Goal: Transaction & Acquisition: Purchase product/service

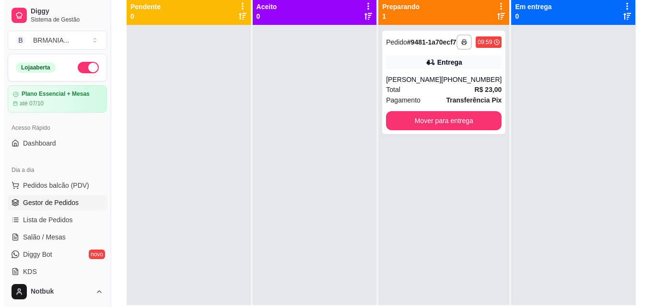
scroll to position [117, 0]
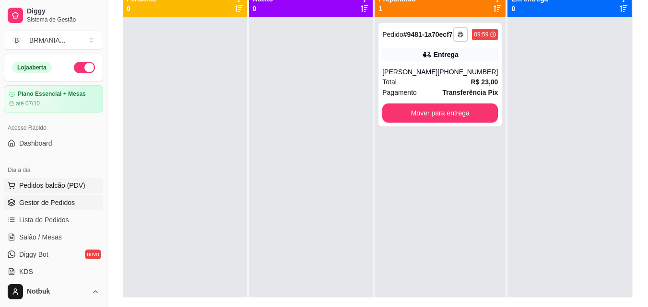
click at [61, 188] on span "Pedidos balcão (PDV)" at bounding box center [52, 186] width 66 height 10
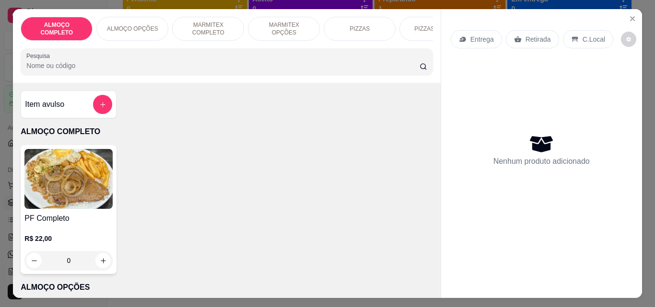
click at [218, 29] on p "MARMITEX COMPLETO" at bounding box center [208, 28] width 56 height 15
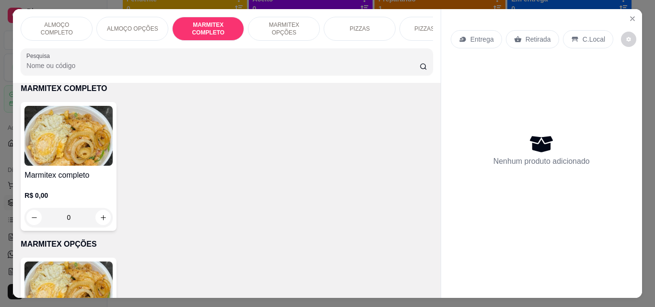
scroll to position [25, 0]
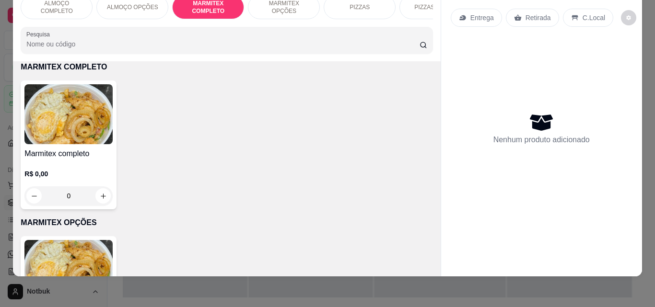
click at [67, 126] on img at bounding box center [68, 114] width 88 height 60
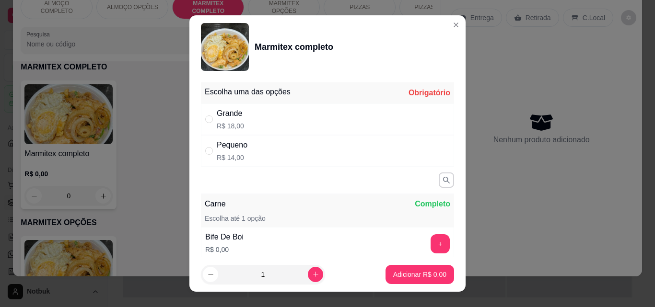
click at [326, 120] on div "Grande R$ 18,00" at bounding box center [327, 120] width 253 height 32
radio input "true"
click at [431, 242] on button "+" at bounding box center [440, 244] width 19 height 19
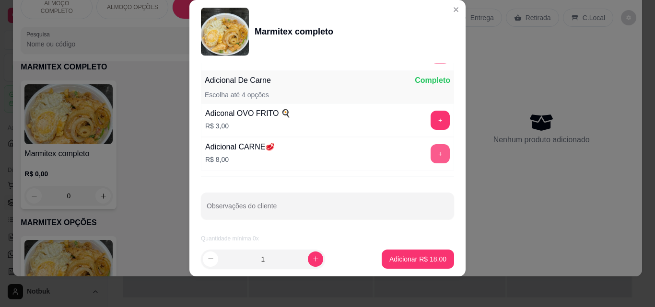
scroll to position [209, 0]
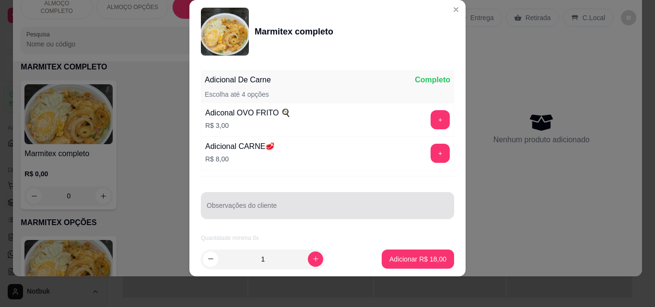
click at [310, 204] on div at bounding box center [328, 205] width 242 height 19
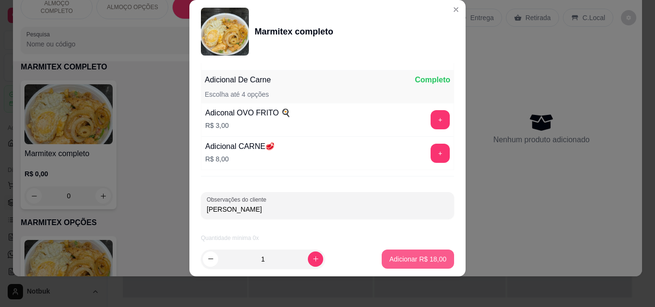
type input "ROBERTO"
click at [415, 258] on p "Adicionar R$ 18,00" at bounding box center [418, 259] width 56 height 9
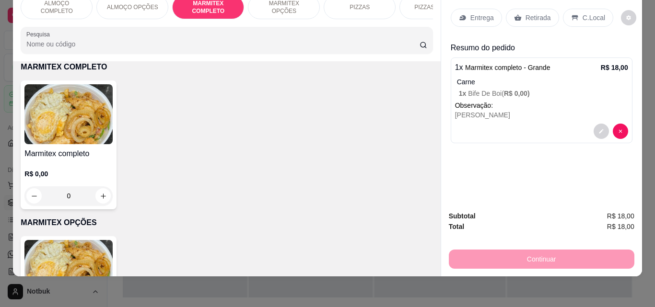
click at [64, 123] on img at bounding box center [68, 114] width 88 height 60
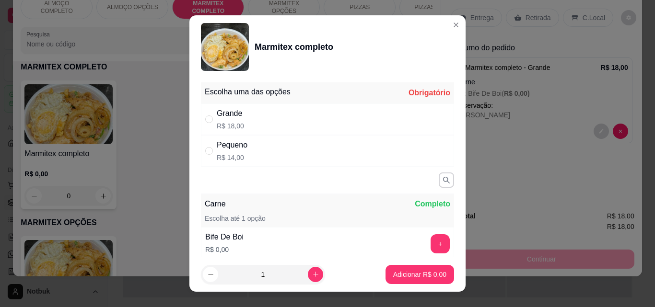
click at [332, 118] on div "Grande R$ 18,00" at bounding box center [327, 120] width 253 height 32
radio input "true"
drag, startPoint x: 332, startPoint y: 118, endPoint x: 445, endPoint y: 177, distance: 127.2
click at [445, 177] on div "Escolha uma das opções Completo Grande R$ 18,00 Pequeno R$ 14,00 Carne Completo…" at bounding box center [327, 168] width 276 height 179
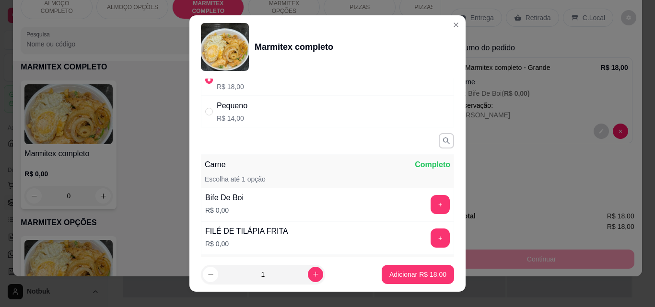
scroll to position [54, 0]
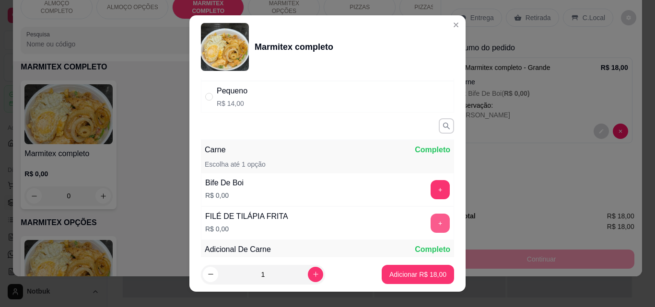
click at [431, 225] on button "+" at bounding box center [440, 223] width 19 height 19
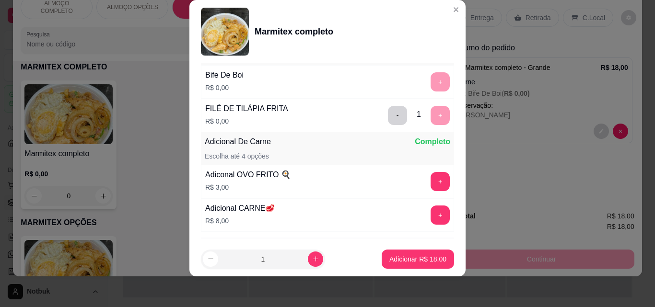
scroll to position [209, 0]
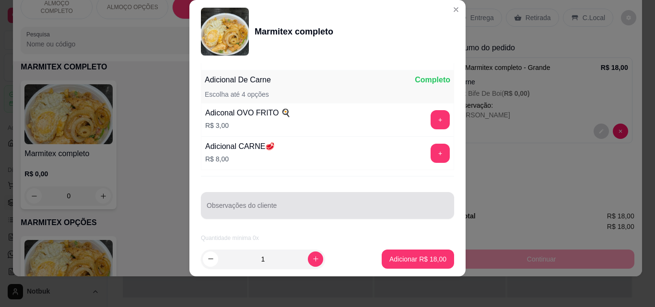
click at [324, 203] on div at bounding box center [328, 205] width 242 height 19
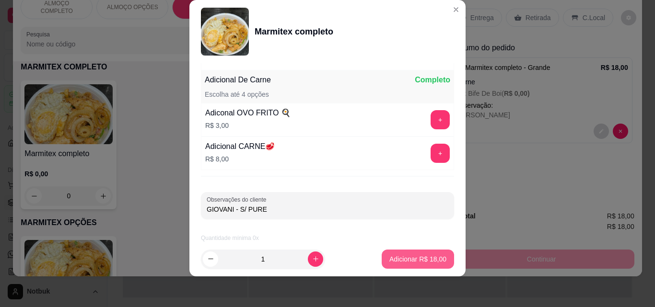
type input "GIOVANI - S/ PURE"
click at [398, 261] on p "Adicionar R$ 18,00" at bounding box center [418, 259] width 56 height 9
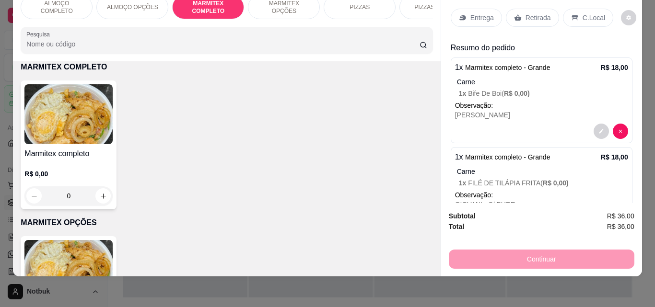
click at [94, 150] on h4 "Marmitex completo" at bounding box center [68, 154] width 88 height 12
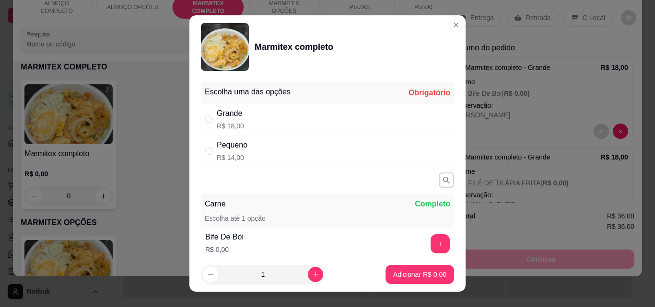
click at [305, 113] on div "Grande R$ 18,00" at bounding box center [327, 120] width 253 height 32
radio input "true"
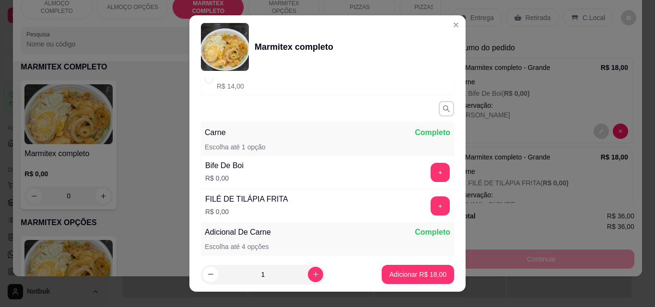
scroll to position [72, 0]
click at [431, 202] on button "+" at bounding box center [440, 205] width 19 height 19
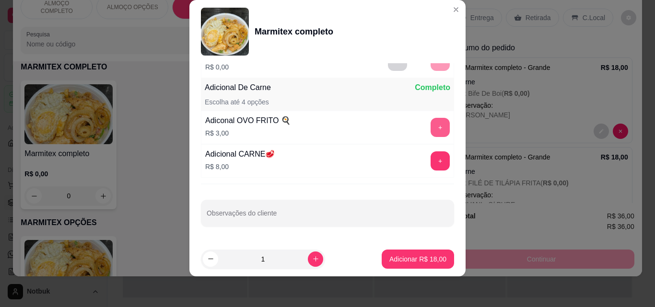
scroll to position [209, 0]
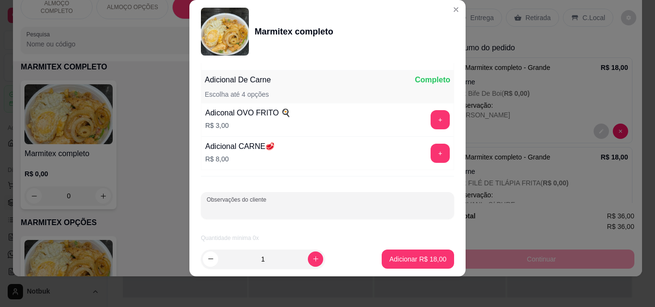
click at [314, 212] on input "Observações do cliente" at bounding box center [328, 210] width 242 height 10
type input "GILBERTO"
click at [412, 259] on p "Adicionar R$ 18,00" at bounding box center [418, 259] width 56 height 9
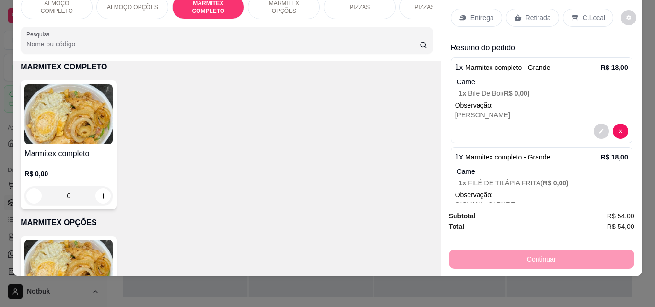
click at [263, 1] on p "MARMITEX OPÇÕES" at bounding box center [284, 7] width 56 height 15
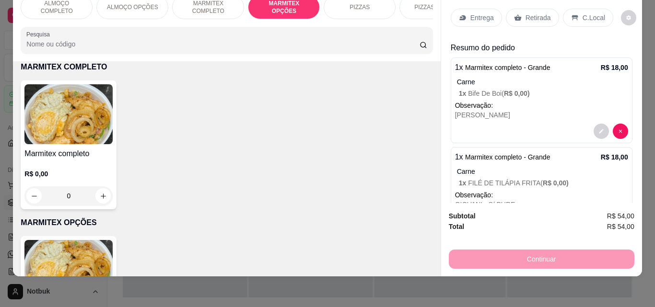
scroll to position [511, 0]
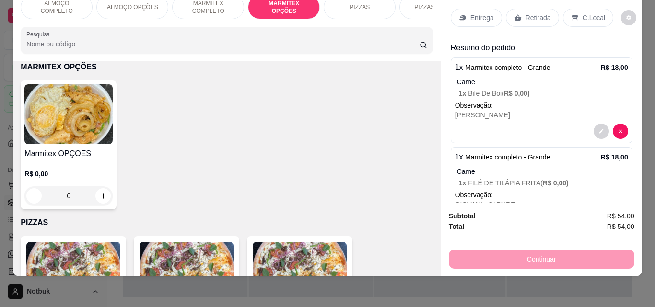
click at [94, 119] on img at bounding box center [68, 114] width 88 height 60
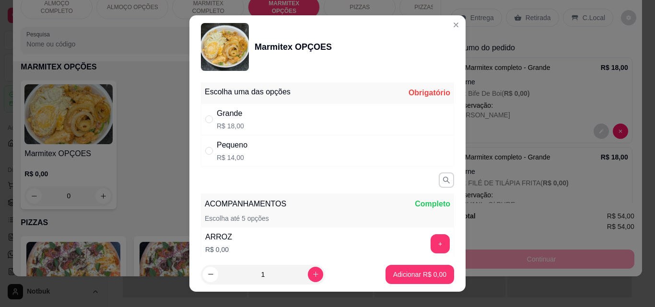
click at [284, 113] on div "Grande R$ 18,00" at bounding box center [327, 120] width 253 height 32
radio input "true"
click at [431, 245] on button "+" at bounding box center [440, 244] width 19 height 19
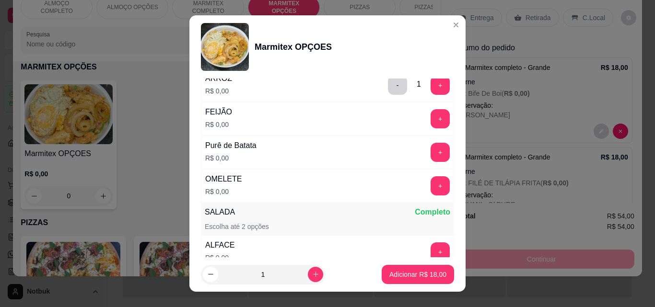
scroll to position [177, 0]
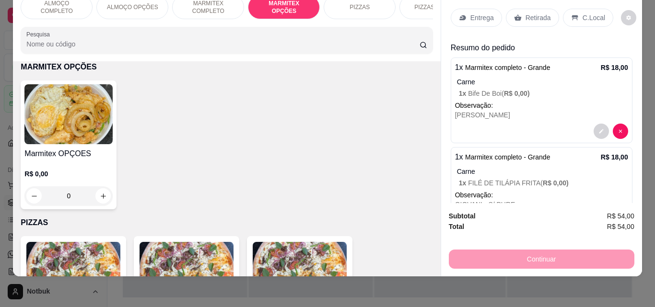
click at [218, 7] on p "MARMITEX COMPLETO" at bounding box center [208, 7] width 56 height 15
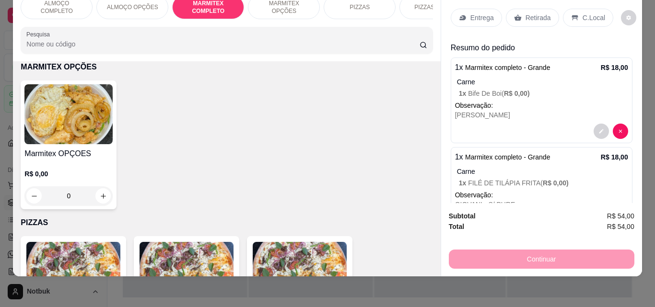
scroll to position [355, 0]
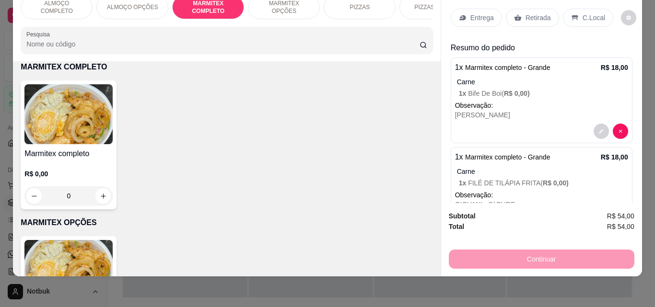
click at [80, 143] on img at bounding box center [68, 114] width 88 height 60
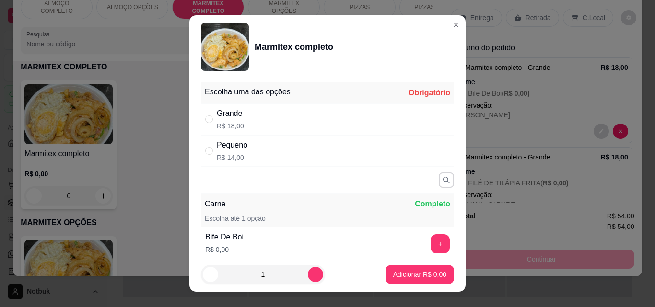
click at [282, 123] on div "Grande R$ 18,00" at bounding box center [327, 120] width 253 height 32
radio input "true"
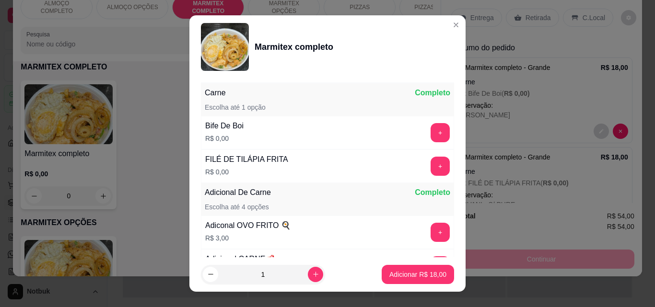
scroll to position [115, 0]
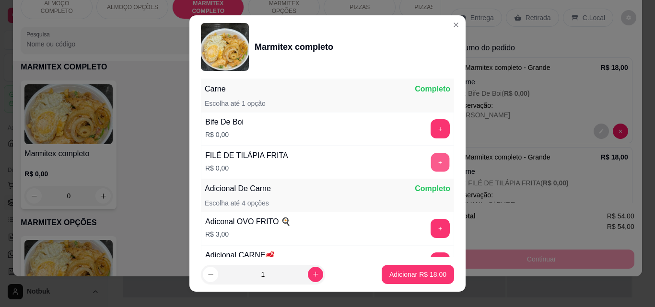
click at [431, 166] on button "+" at bounding box center [440, 162] width 19 height 19
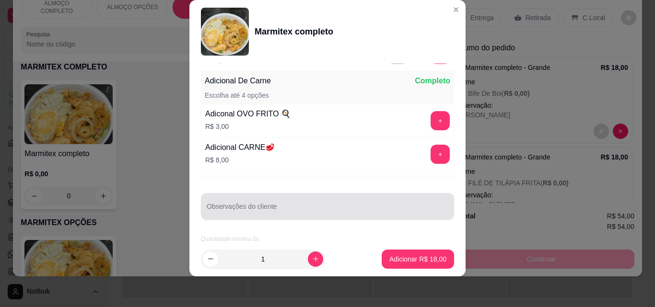
scroll to position [209, 0]
click at [321, 205] on input "Observações do cliente" at bounding box center [328, 210] width 242 height 10
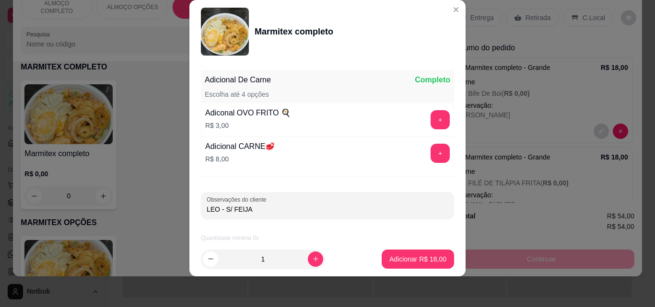
type input "LEO - S/ FEIJAO"
click at [417, 256] on p "Adicionar R$ 18,00" at bounding box center [417, 260] width 57 height 10
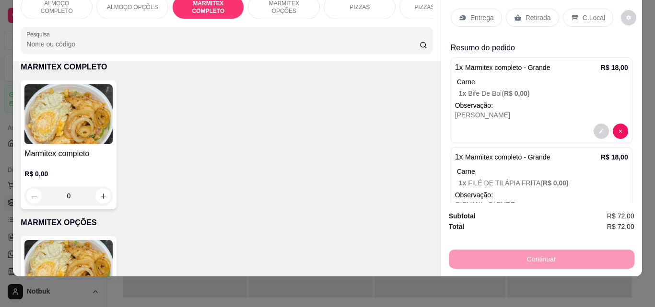
click at [56, 144] on img at bounding box center [68, 114] width 88 height 60
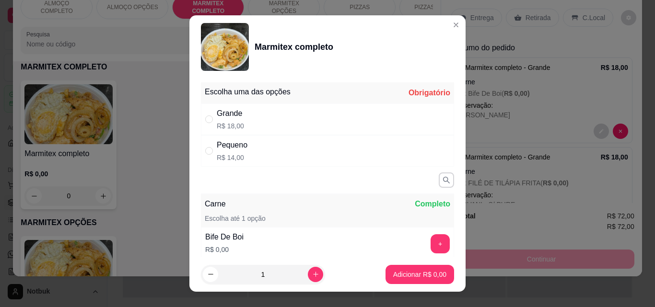
click at [343, 118] on div "Grande R$ 18,00" at bounding box center [327, 120] width 253 height 32
radio input "true"
click at [431, 238] on button "+" at bounding box center [440, 244] width 19 height 19
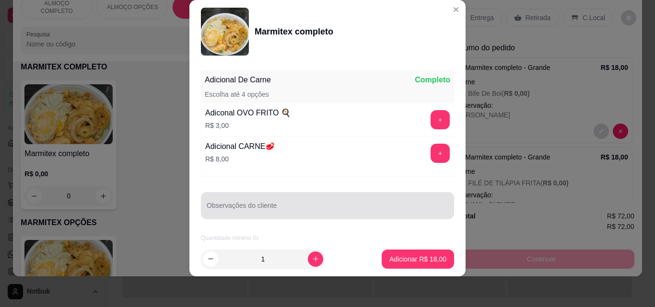
click at [322, 208] on input "Observações do cliente" at bounding box center [328, 210] width 242 height 10
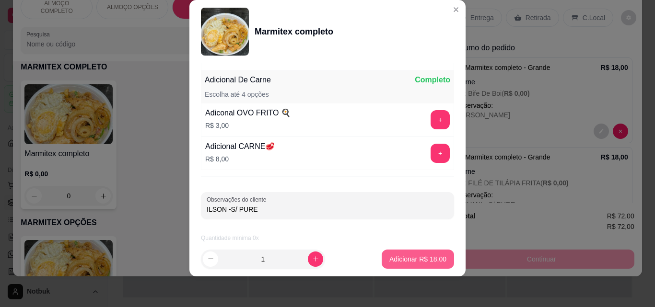
type input "ILSON -S/ PURE"
click at [413, 253] on button "Adicionar R$ 18,00" at bounding box center [418, 259] width 72 height 19
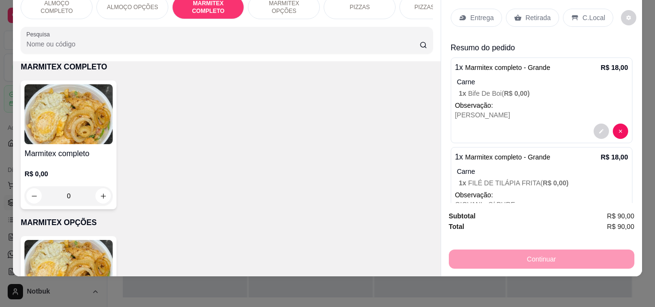
click at [83, 143] on img at bounding box center [68, 114] width 88 height 60
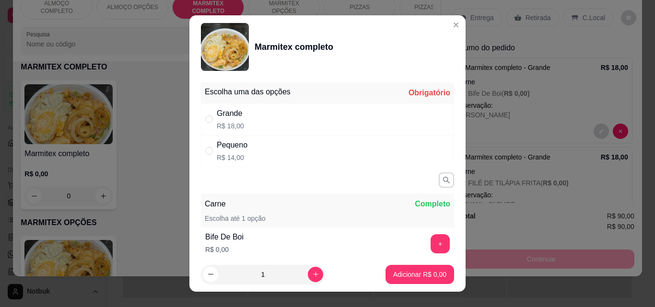
click at [238, 127] on p "R$ 18,00" at bounding box center [230, 126] width 27 height 10
radio input "true"
click at [431, 244] on button "+" at bounding box center [440, 244] width 19 height 19
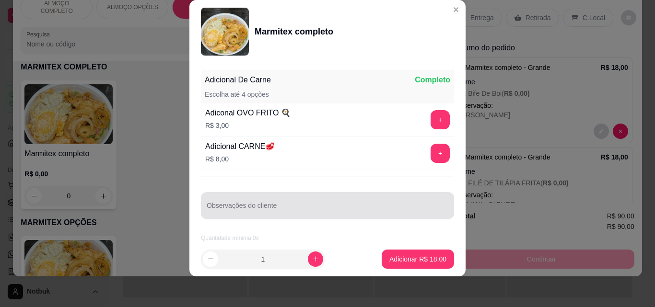
click at [273, 208] on input "Observações do cliente" at bounding box center [328, 210] width 242 height 10
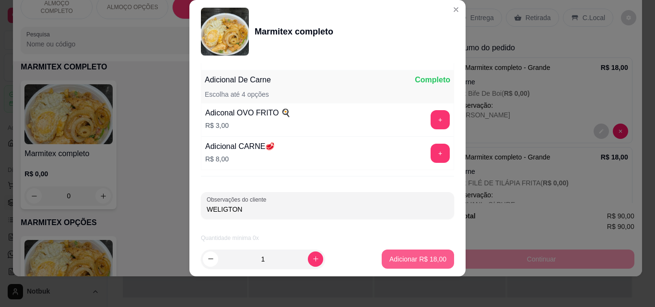
type input "WELIGTON"
click at [404, 263] on p "Adicionar R$ 18,00" at bounding box center [418, 259] width 56 height 9
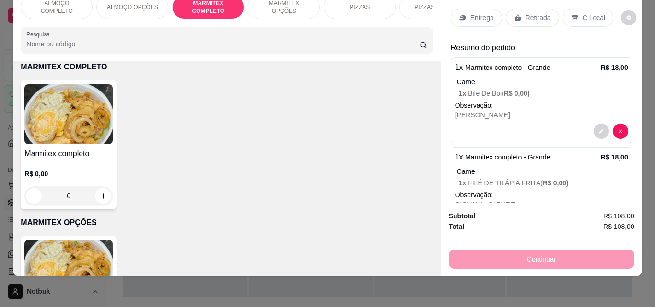
click at [97, 111] on img at bounding box center [68, 114] width 88 height 60
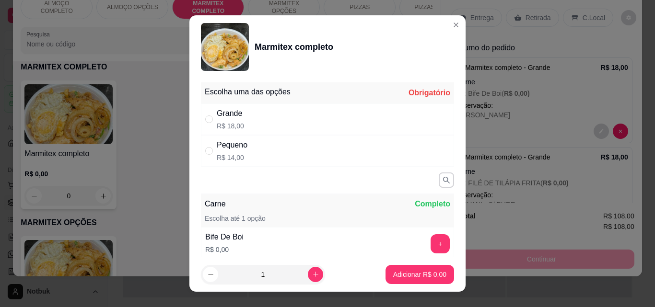
click at [326, 122] on div "Grande R$ 18,00" at bounding box center [327, 120] width 253 height 32
radio input "true"
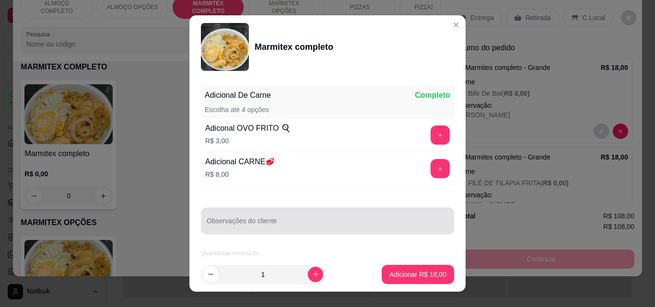
click at [381, 225] on input "Observações do cliente" at bounding box center [328, 225] width 242 height 10
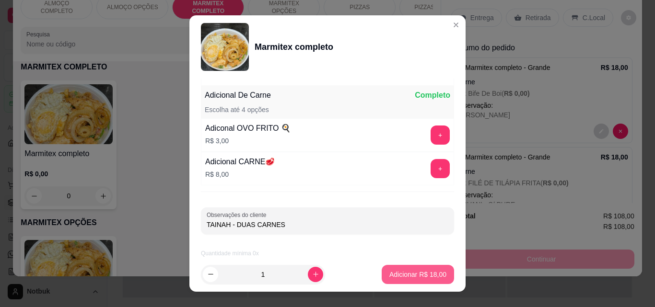
type input "TAINAH - DUAS CARNES"
click at [422, 276] on p "Adicionar R$ 18,00" at bounding box center [418, 274] width 56 height 9
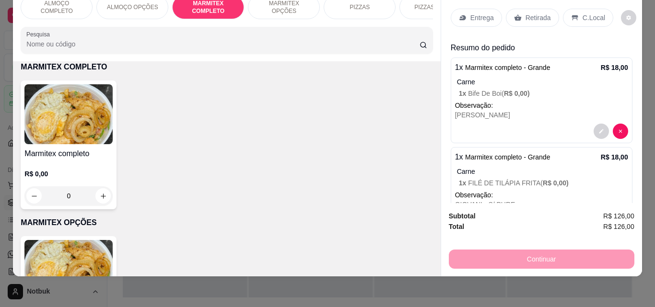
click at [79, 126] on img at bounding box center [68, 114] width 88 height 60
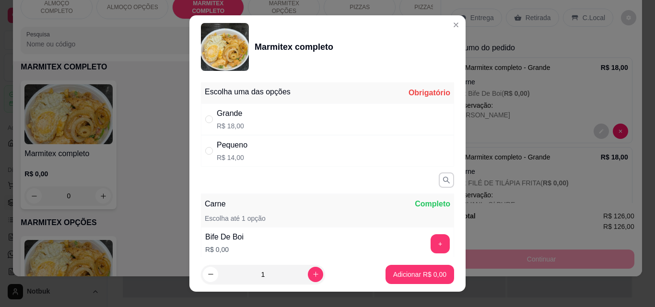
click at [288, 117] on div "Grande R$ 18,00" at bounding box center [327, 120] width 253 height 32
radio input "true"
click at [431, 242] on button "+" at bounding box center [440, 244] width 19 height 19
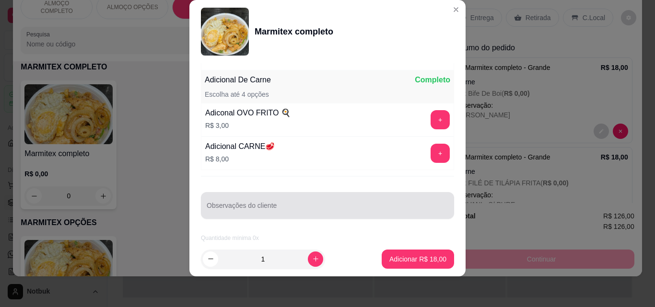
click at [295, 203] on div at bounding box center [328, 205] width 242 height 19
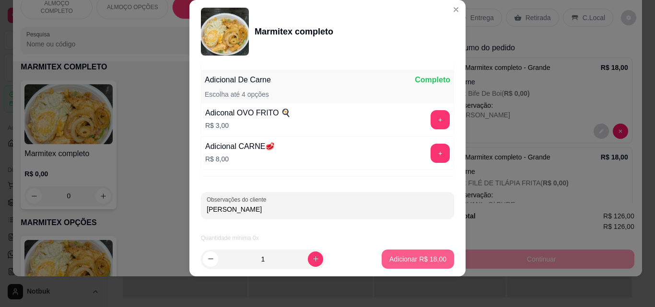
type input "DANILO"
click at [393, 265] on button "Adicionar R$ 18,00" at bounding box center [418, 259] width 72 height 19
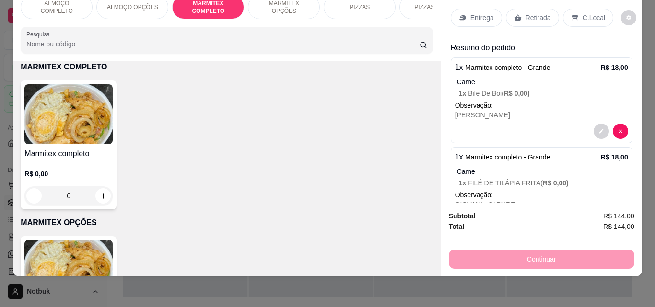
click at [67, 134] on img at bounding box center [68, 114] width 88 height 60
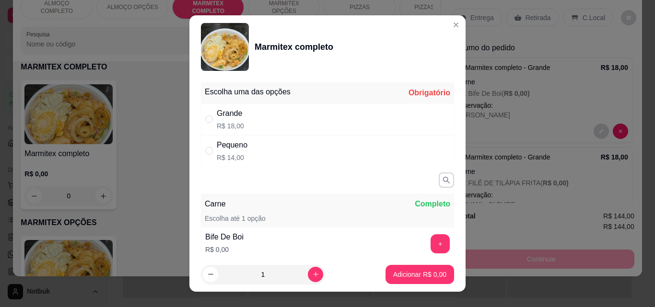
click at [267, 159] on div "Pequeno R$ 14,00" at bounding box center [327, 151] width 253 height 32
radio input "true"
click at [431, 239] on button "+" at bounding box center [440, 244] width 19 height 19
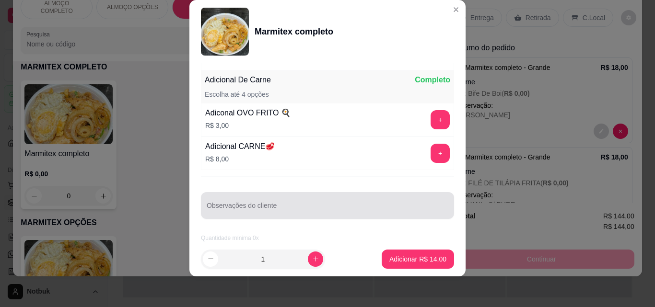
click at [335, 212] on input "Observações do cliente" at bounding box center [328, 210] width 242 height 10
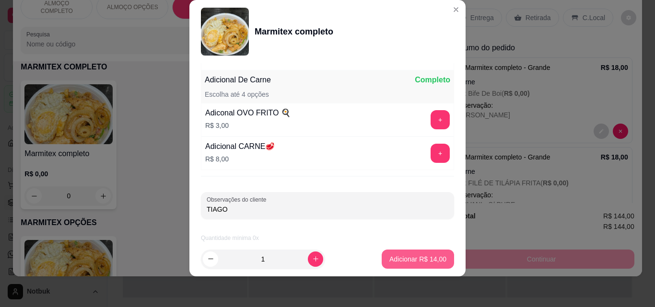
type input "TIAGO"
click at [401, 253] on button "Adicionar R$ 14,00" at bounding box center [418, 259] width 71 height 19
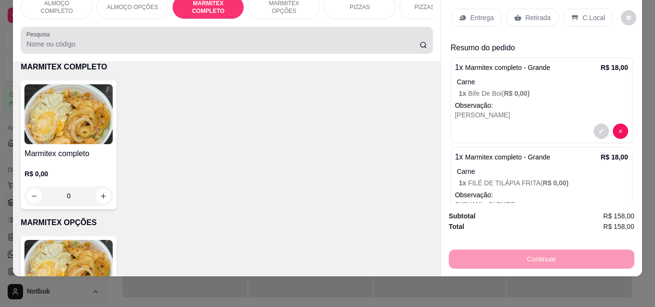
click at [210, 40] on input "Pesquisa" at bounding box center [222, 44] width 393 height 10
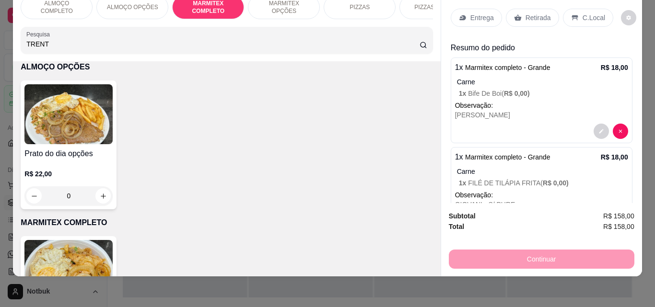
type input "TRENT"
click at [310, 38] on div "TRENT" at bounding box center [226, 40] width 400 height 19
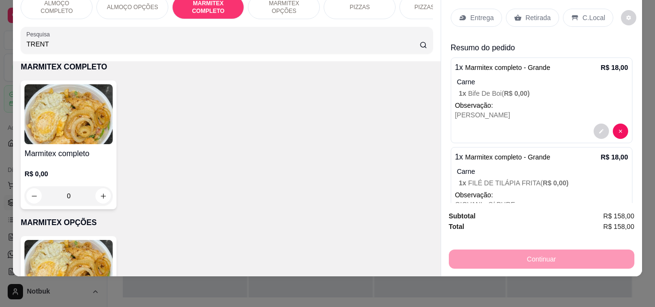
scroll to position [0, 0]
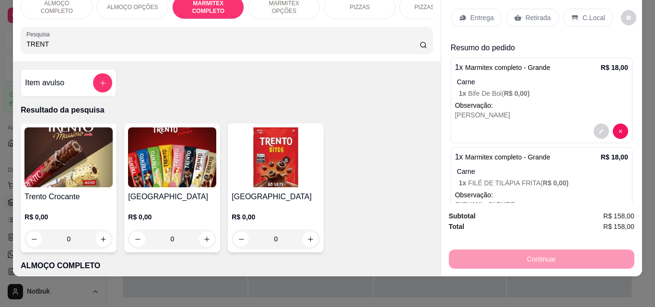
click at [184, 157] on img at bounding box center [172, 158] width 88 height 60
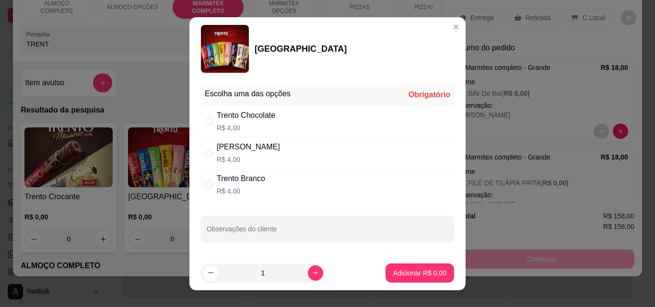
click at [292, 124] on div "Trento Chocolate R$ 4,00" at bounding box center [327, 122] width 253 height 32
radio input "true"
click at [288, 229] on input "Observações do cliente" at bounding box center [328, 233] width 242 height 10
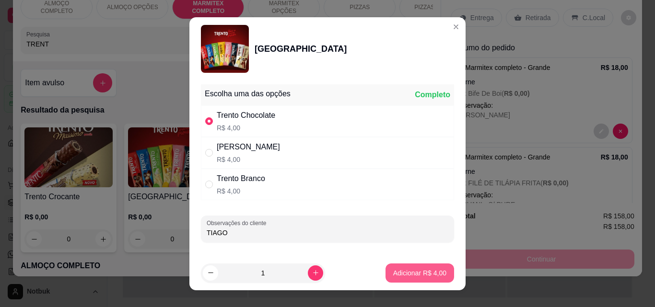
type input "TIAGO"
click at [400, 279] on button "Adicionar R$ 4,00" at bounding box center [420, 273] width 67 height 19
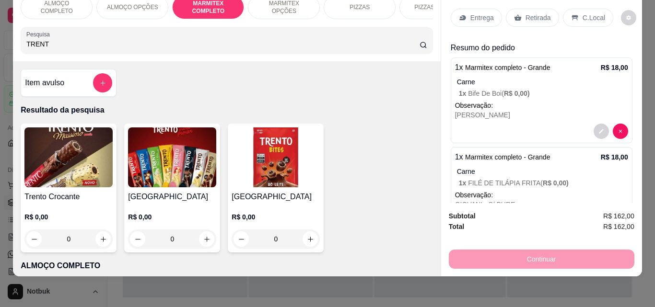
click at [483, 13] on p "Entrega" at bounding box center [483, 18] width 24 height 10
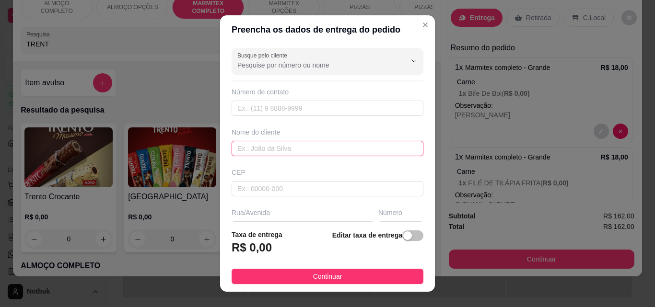
click at [300, 150] on input "text" at bounding box center [328, 148] width 192 height 15
type input "TRACTEL"
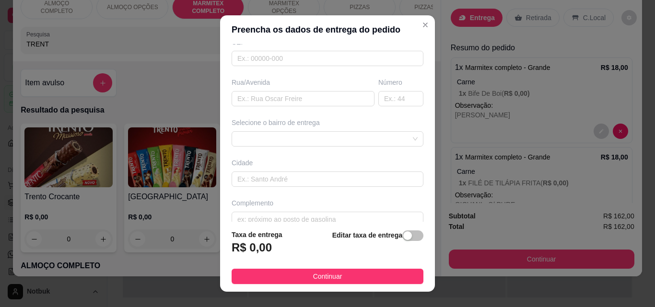
scroll to position [145, 0]
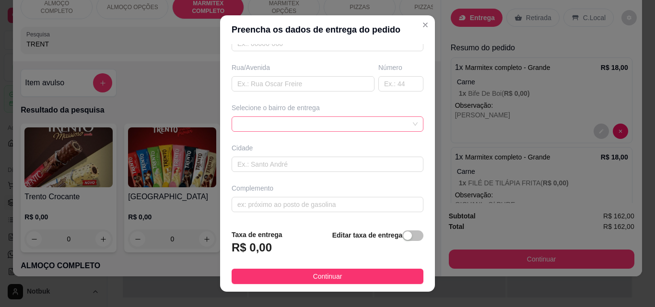
click at [398, 123] on div at bounding box center [328, 124] width 192 height 15
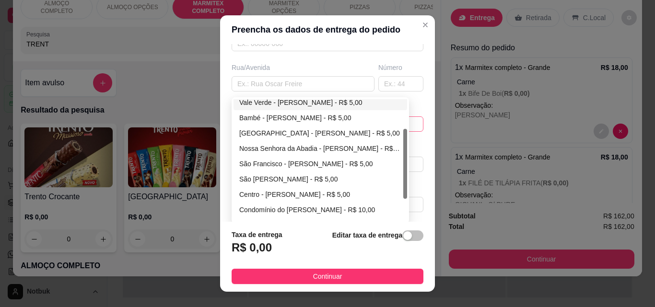
scroll to position [53, 0]
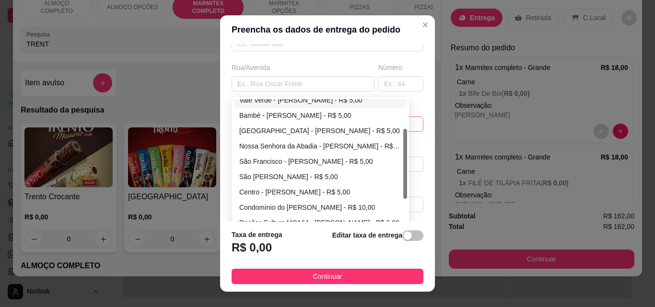
drag, startPoint x: 402, startPoint y: 159, endPoint x: 399, endPoint y: 189, distance: 30.4
click at [399, 189] on div "Vale Verde - Martinho Campos - R$ 5,00 Bambé - Martinho Campos - R$ 5,00 Novo H…" at bounding box center [321, 160] width 174 height 123
click at [314, 192] on div "Centro - [PERSON_NAME] - R$ 5,00" at bounding box center [320, 192] width 162 height 11
type input "[PERSON_NAME]"
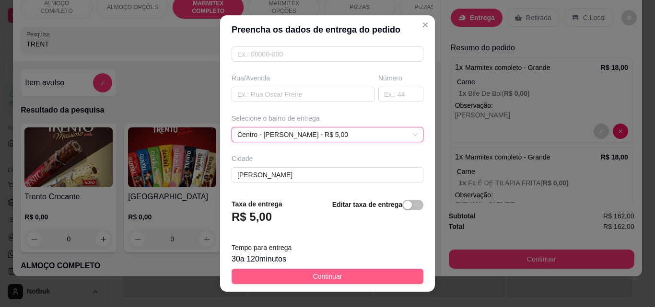
scroll to position [145, 0]
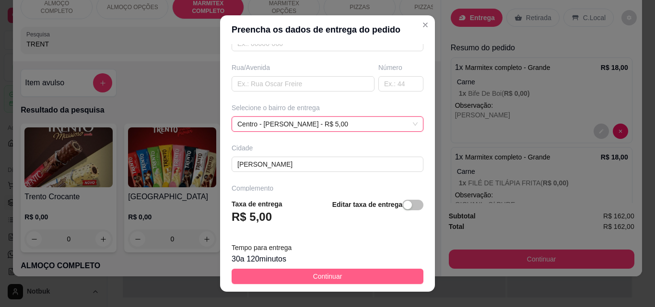
click at [303, 274] on button "Continuar" at bounding box center [328, 276] width 192 height 15
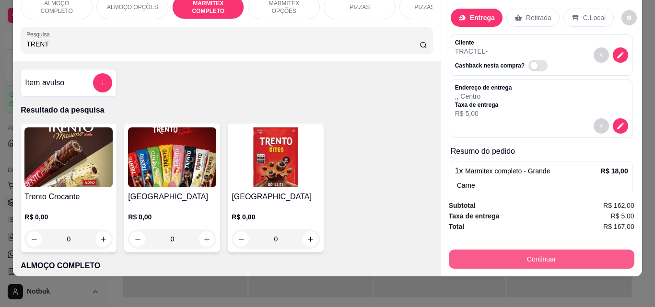
click at [517, 250] on button "Continuar" at bounding box center [542, 259] width 186 height 19
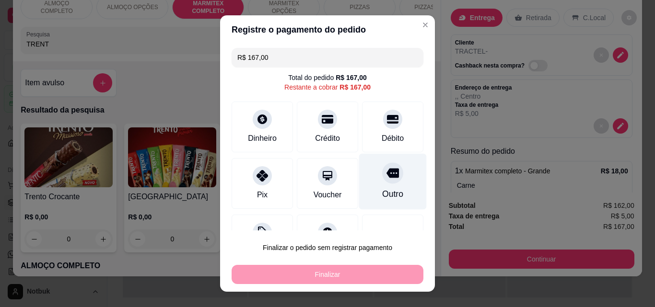
click at [382, 180] on div at bounding box center [392, 173] width 21 height 21
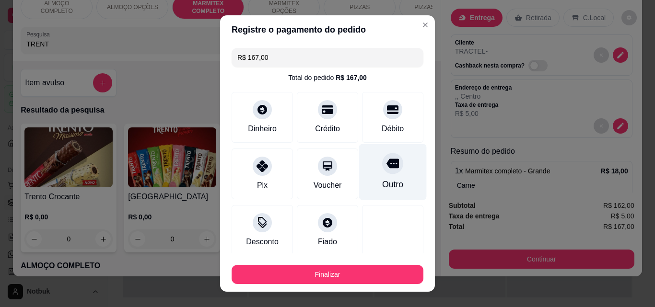
type input "R$ 0,00"
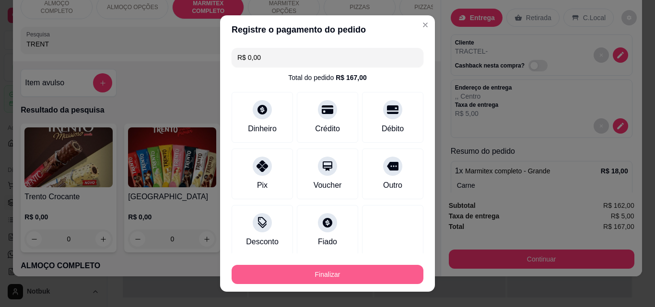
click at [319, 274] on button "Finalizar" at bounding box center [328, 274] width 192 height 19
click at [336, 270] on button "Finalizar" at bounding box center [328, 275] width 186 height 19
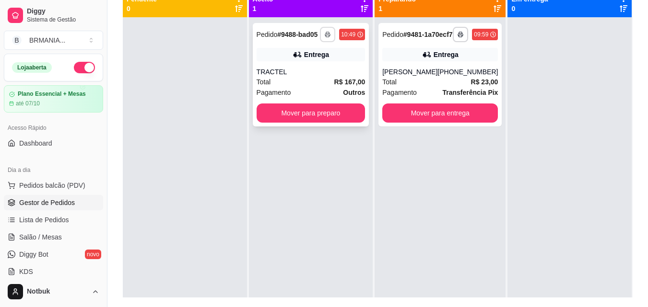
click at [325, 32] on button "button" at bounding box center [327, 34] width 15 height 15
click at [315, 66] on button "IMPRESSORA" at bounding box center [303, 67] width 70 height 15
click at [329, 34] on icon "button" at bounding box center [327, 35] width 5 height 2
click at [309, 70] on button "IMPRESSORA" at bounding box center [302, 67] width 67 height 15
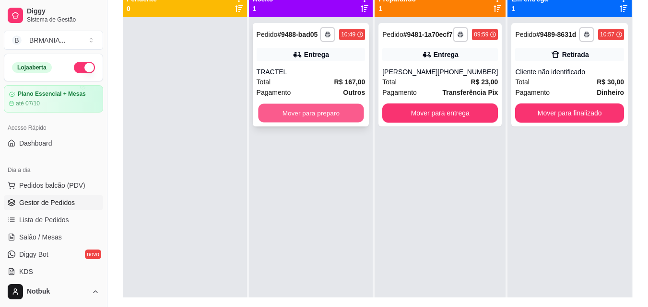
click at [305, 117] on button "Mover para preparo" at bounding box center [311, 113] width 106 height 19
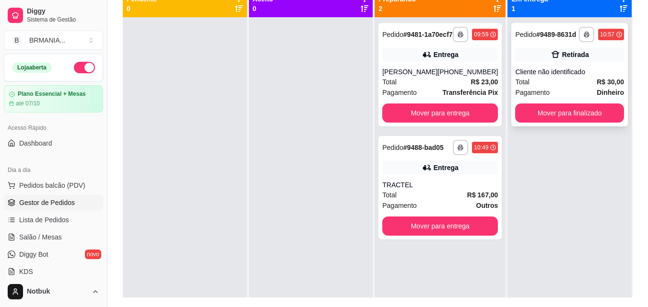
click at [552, 68] on div "**********" at bounding box center [569, 75] width 117 height 104
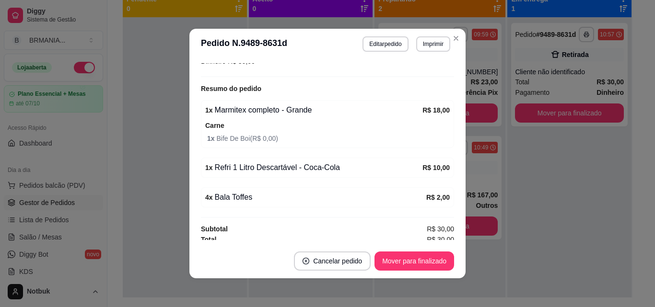
scroll to position [158, 0]
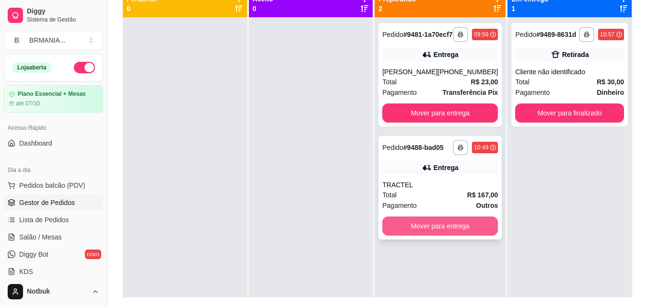
click at [464, 236] on button "Mover para entrega" at bounding box center [440, 226] width 116 height 19
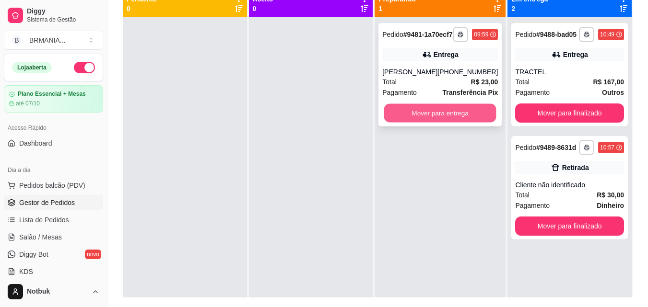
click at [460, 123] on button "Mover para entrega" at bounding box center [440, 113] width 112 height 19
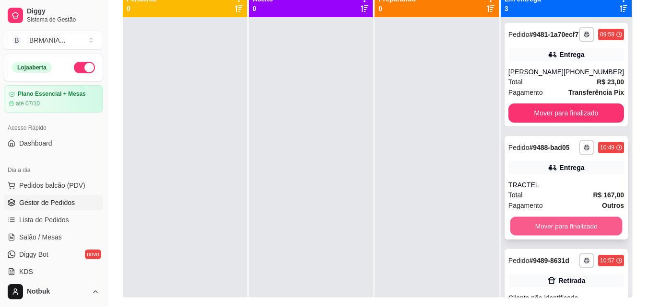
click at [541, 236] on button "Mover para finalizado" at bounding box center [566, 226] width 112 height 19
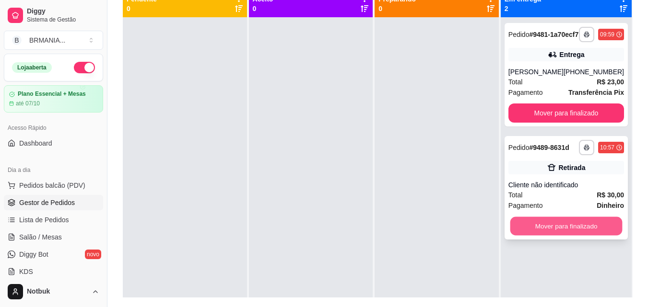
click at [553, 236] on button "Mover para finalizado" at bounding box center [566, 226] width 112 height 19
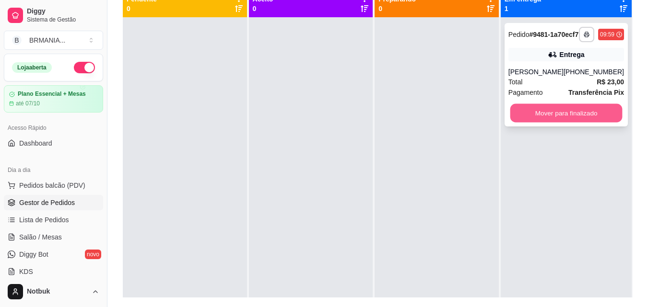
click at [560, 123] on button "Mover para finalizado" at bounding box center [566, 113] width 112 height 19
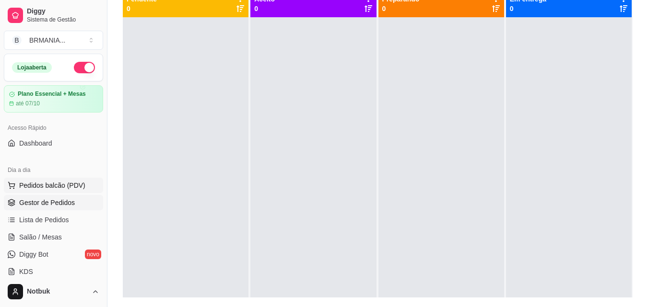
click at [73, 188] on span "Pedidos balcão (PDV)" at bounding box center [52, 186] width 66 height 10
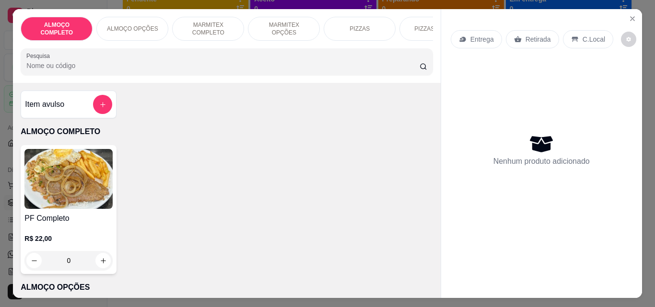
click at [83, 209] on img at bounding box center [68, 179] width 88 height 60
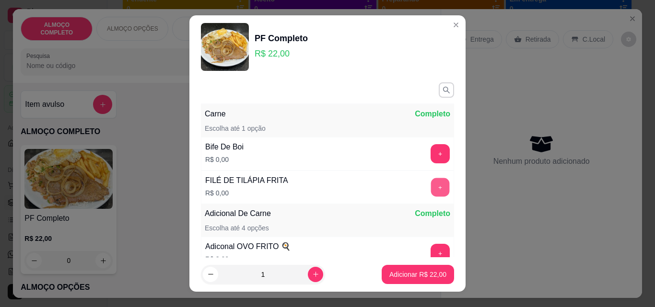
click at [431, 184] on button "+" at bounding box center [440, 187] width 19 height 19
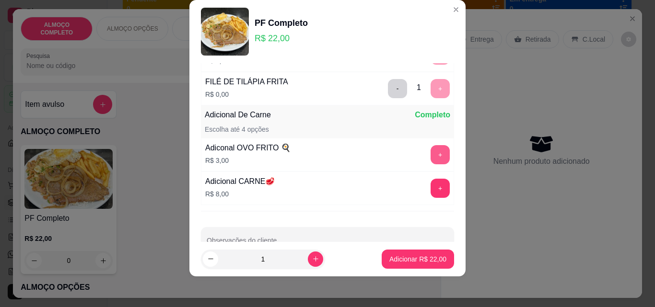
scroll to position [109, 0]
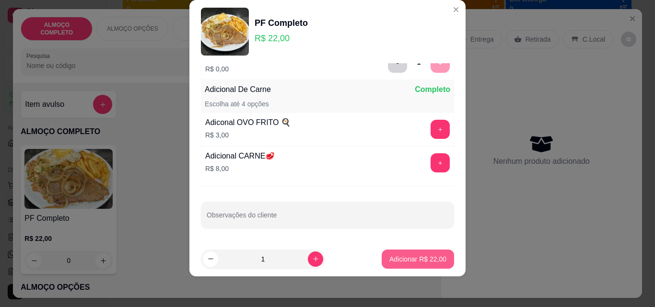
click at [412, 257] on p "Adicionar R$ 22,00" at bounding box center [417, 260] width 57 height 10
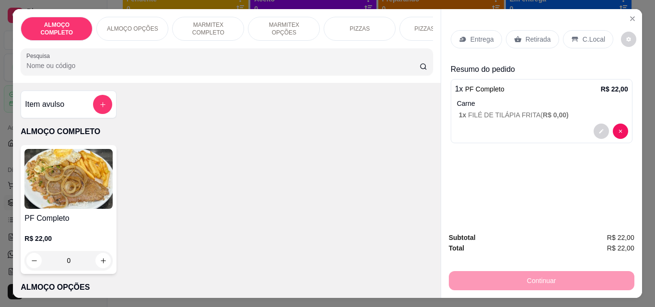
click at [575, 35] on div "C.Local" at bounding box center [588, 39] width 50 height 18
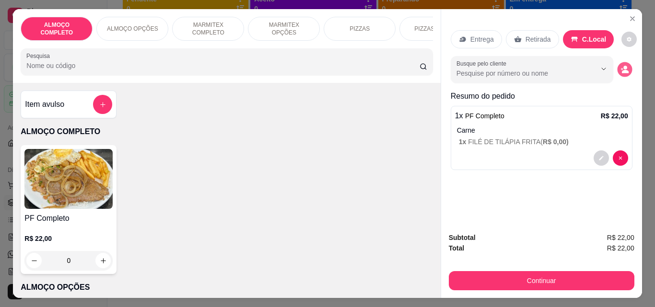
click at [624, 66] on circle "decrease-product-quantity" at bounding box center [626, 68] width 4 height 4
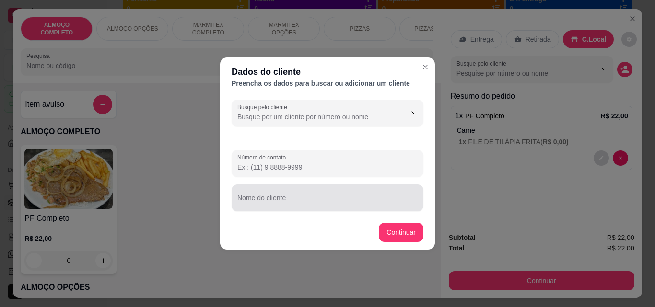
click at [324, 198] on input "Nome do cliente" at bounding box center [327, 202] width 180 height 10
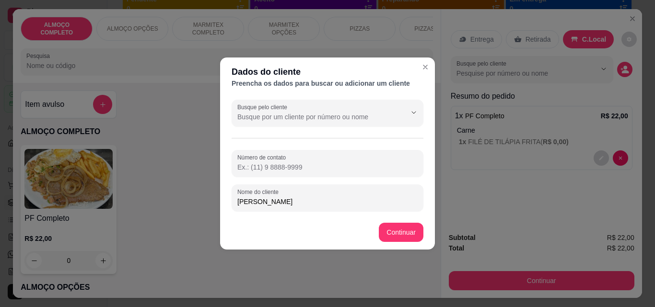
click at [298, 200] on input "LUIZ GUSTAVO MMODERNA" at bounding box center [327, 202] width 180 height 10
type input "LUIZ GUSTAVO MODERNA"
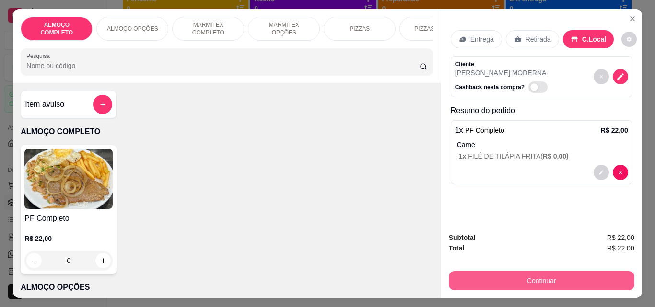
click at [507, 278] on button "Continuar" at bounding box center [542, 280] width 186 height 19
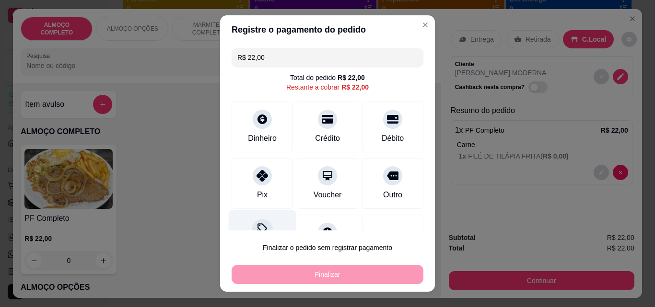
click at [258, 224] on icon at bounding box center [263, 229] width 10 height 10
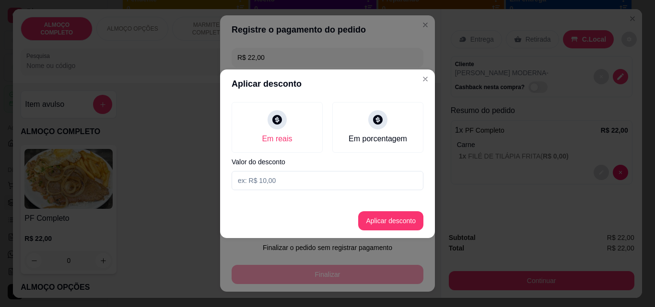
click at [275, 179] on input at bounding box center [328, 180] width 192 height 19
type input "2,00"
click at [379, 223] on button "Aplicar desconto" at bounding box center [391, 221] width 63 height 19
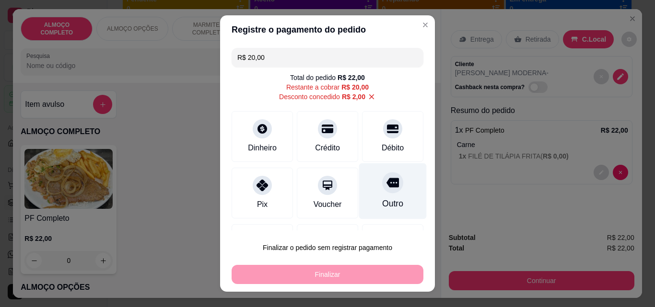
click at [387, 195] on div "Outro" at bounding box center [393, 192] width 68 height 56
type input "R$ 0,00"
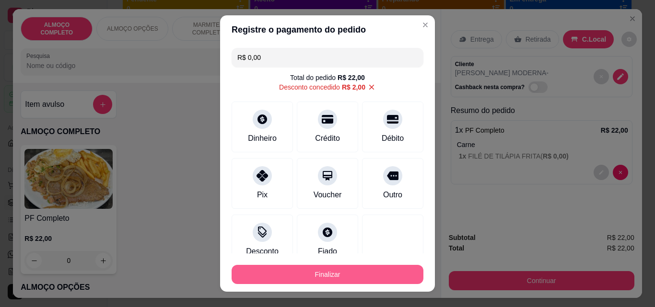
click at [343, 272] on button "Finalizar" at bounding box center [328, 274] width 192 height 19
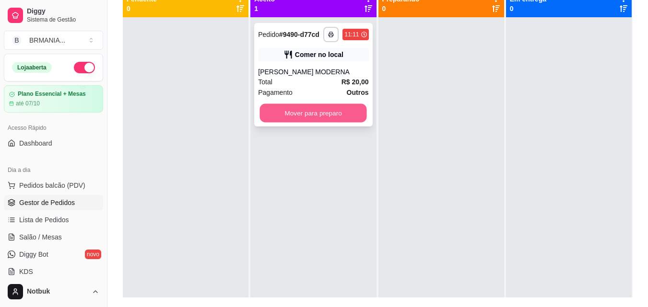
click at [330, 111] on button "Mover para preparo" at bounding box center [313, 113] width 107 height 19
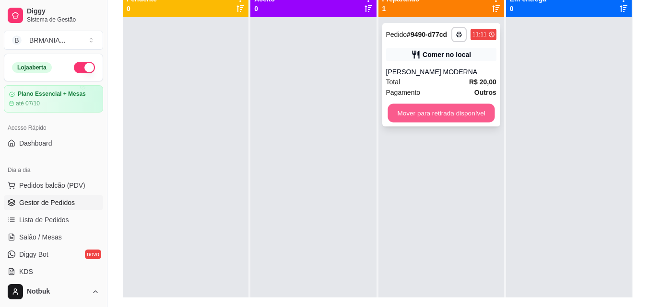
click at [419, 117] on button "Mover para retirada disponível" at bounding box center [441, 113] width 107 height 19
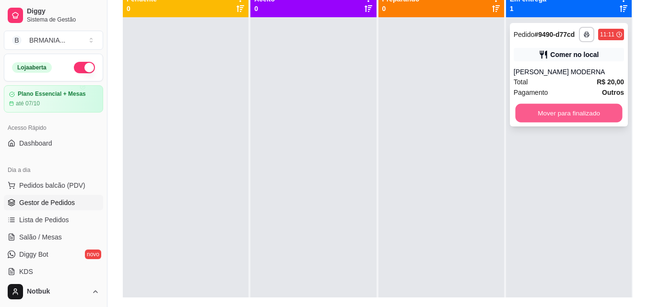
click at [565, 113] on button "Mover para finalizado" at bounding box center [568, 113] width 107 height 19
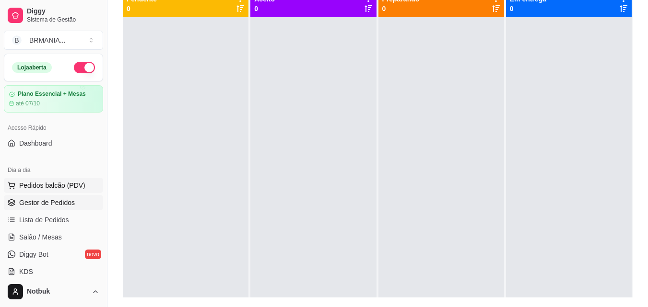
click at [62, 185] on span "Pedidos balcão (PDV)" at bounding box center [52, 186] width 66 height 10
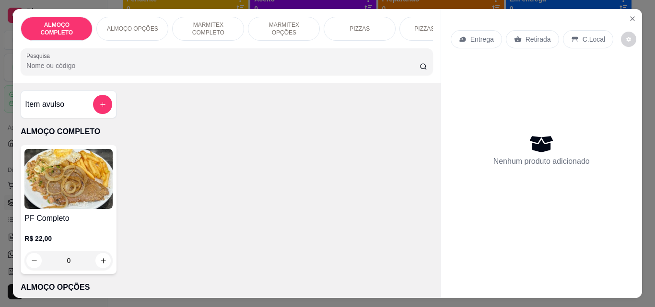
click at [84, 208] on img at bounding box center [68, 179] width 88 height 60
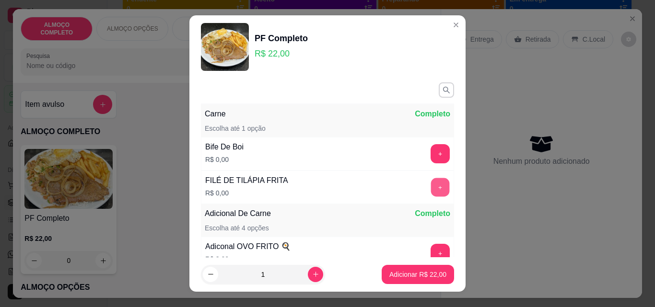
click at [431, 188] on button "+" at bounding box center [440, 187] width 19 height 19
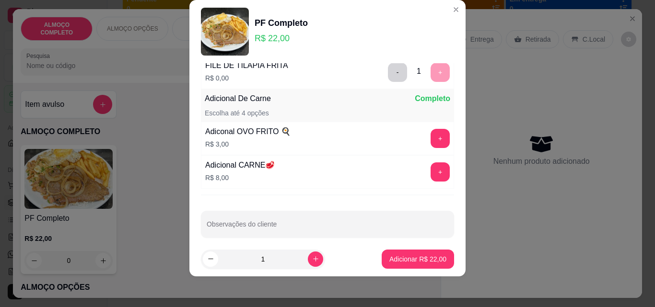
scroll to position [109, 0]
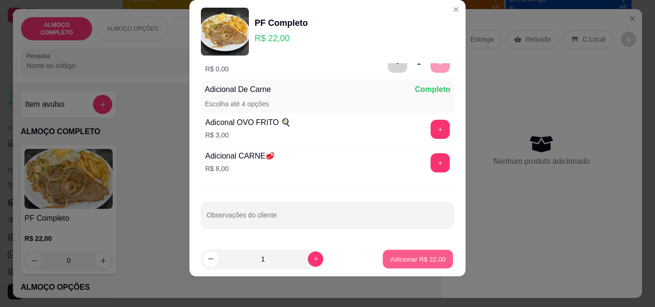
click at [414, 250] on button "Adicionar R$ 22,00" at bounding box center [418, 259] width 71 height 19
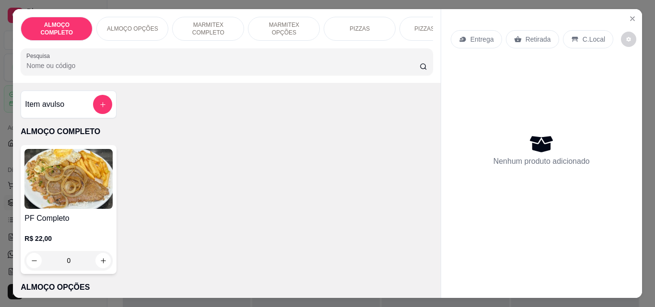
click at [78, 191] on img at bounding box center [68, 179] width 88 height 60
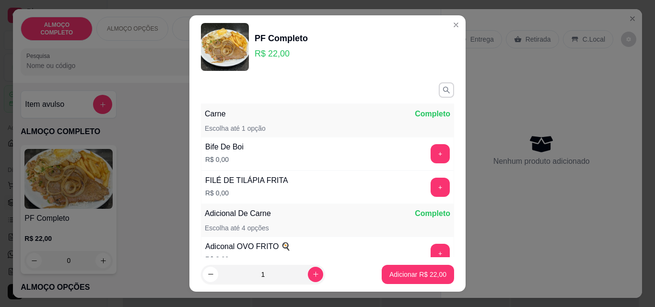
click at [431, 188] on button "+" at bounding box center [440, 187] width 19 height 19
click at [431, 256] on button "+" at bounding box center [440, 253] width 19 height 19
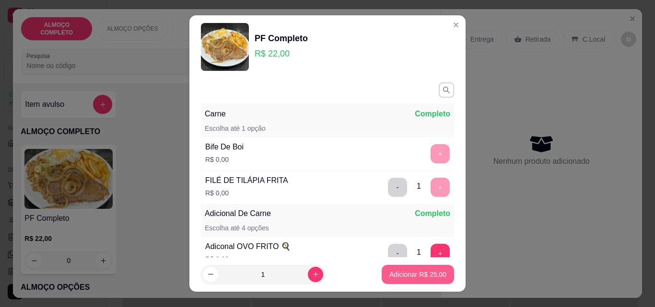
scroll to position [109, 0]
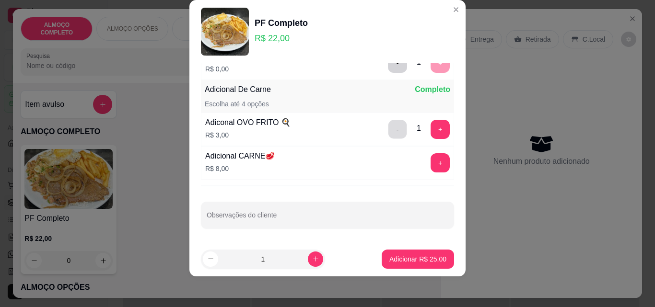
click at [388, 130] on button "-" at bounding box center [397, 129] width 19 height 19
click at [411, 263] on p "Adicionar R$ 22,00" at bounding box center [418, 259] width 56 height 9
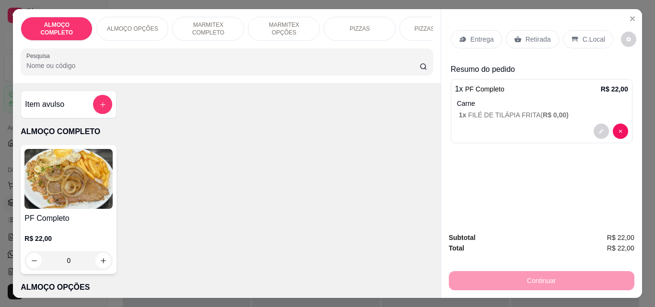
click at [583, 35] on p "C.Local" at bounding box center [594, 40] width 23 height 10
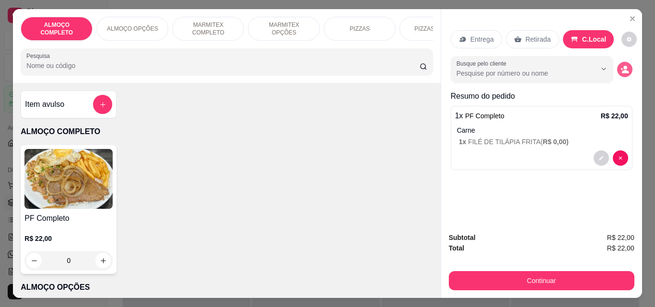
click at [621, 62] on button "decrease-product-quantity" at bounding box center [624, 69] width 15 height 15
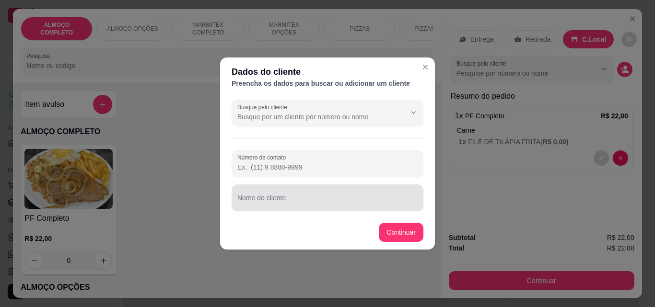
click at [338, 199] on input "Nome do cliente" at bounding box center [327, 202] width 180 height 10
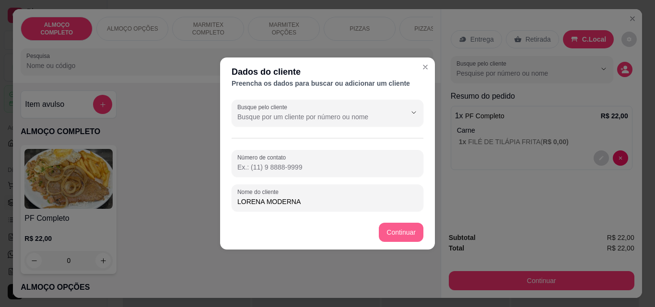
type input "LORENA MODERNA"
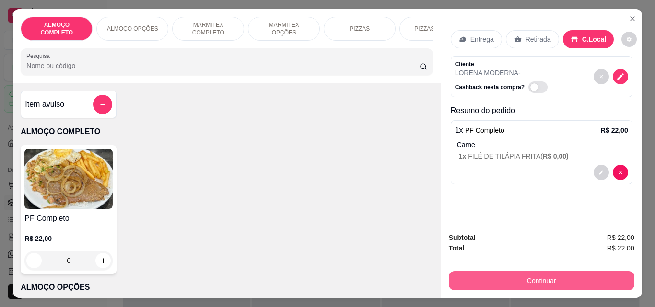
click at [512, 275] on button "Continuar" at bounding box center [542, 280] width 186 height 19
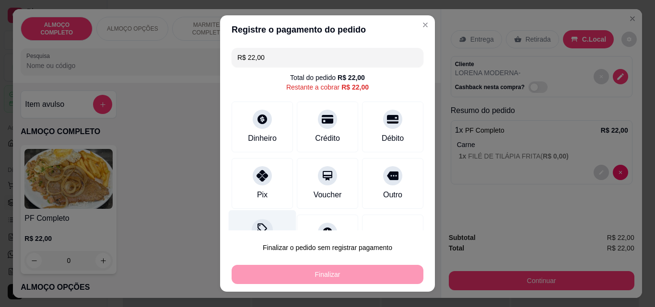
click at [252, 220] on div at bounding box center [262, 229] width 21 height 21
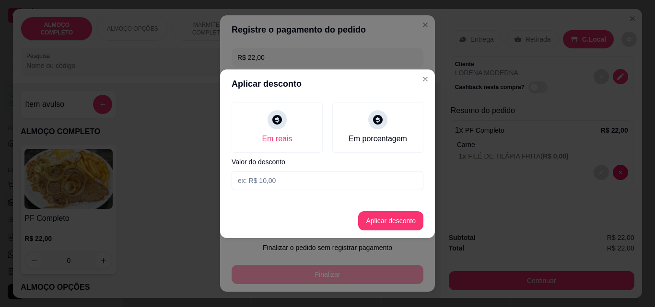
click at [298, 185] on input at bounding box center [328, 180] width 192 height 19
type input "2,00"
click at [375, 222] on button "Aplicar desconto" at bounding box center [391, 221] width 63 height 19
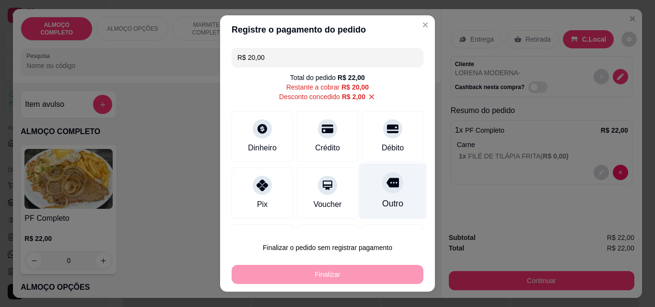
click at [382, 191] on div at bounding box center [392, 182] width 21 height 21
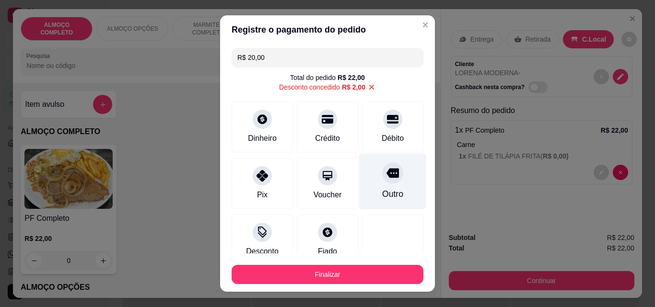
type input "R$ 0,00"
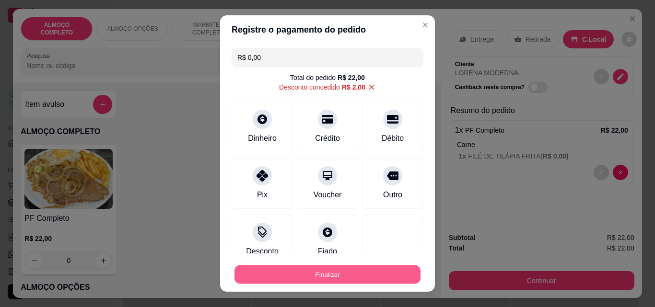
click at [336, 275] on button "Finalizar" at bounding box center [328, 275] width 186 height 19
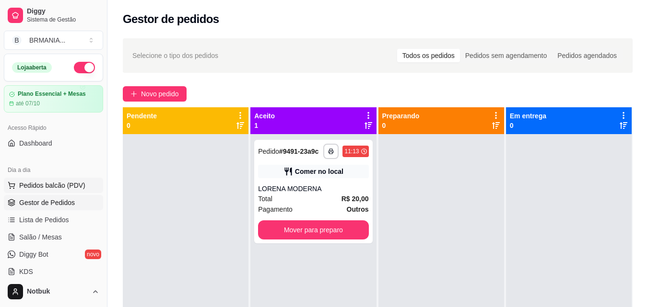
click at [50, 184] on span "Pedidos balcão (PDV)" at bounding box center [52, 186] width 66 height 10
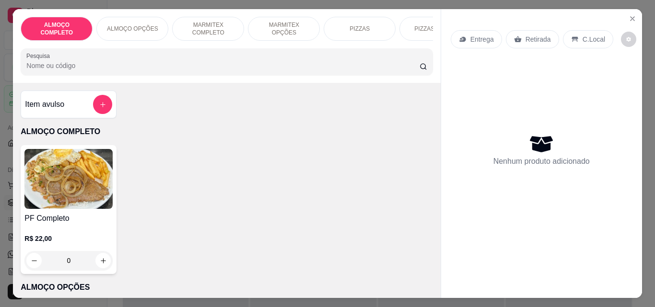
click at [76, 165] on img at bounding box center [68, 179] width 88 height 60
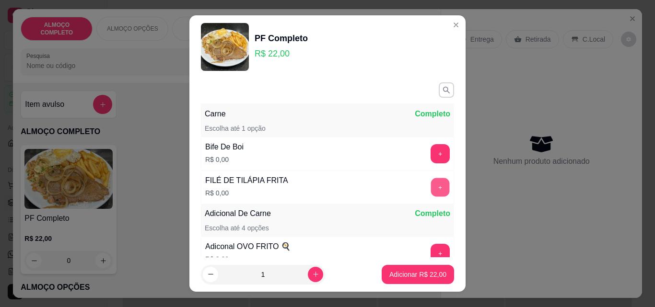
click at [431, 189] on button "+" at bounding box center [440, 187] width 19 height 19
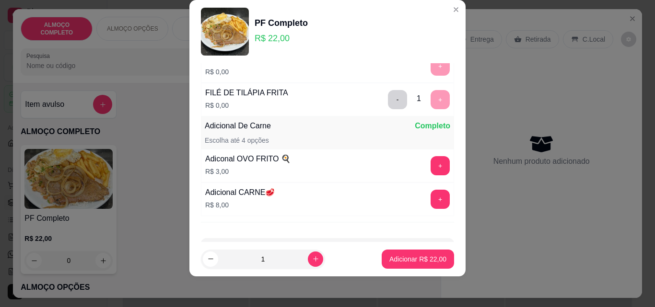
scroll to position [109, 0]
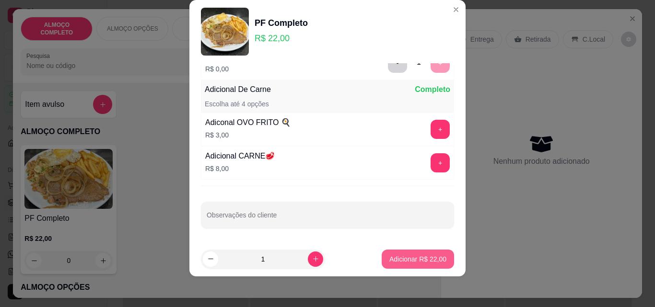
click at [410, 260] on p "Adicionar R$ 22,00" at bounding box center [417, 260] width 57 height 10
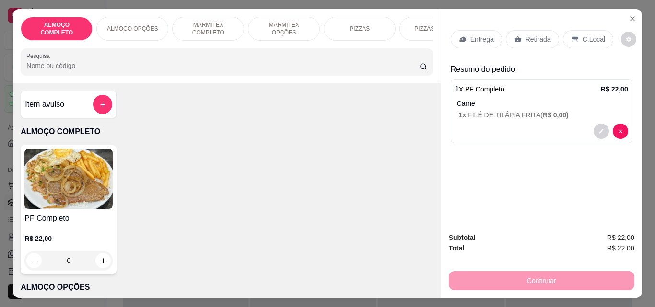
click at [588, 35] on p "C.Local" at bounding box center [594, 40] width 23 height 10
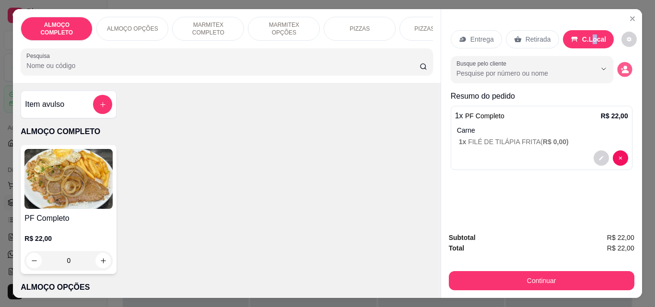
click at [621, 66] on icon "decrease-product-quantity" at bounding box center [625, 70] width 8 height 8
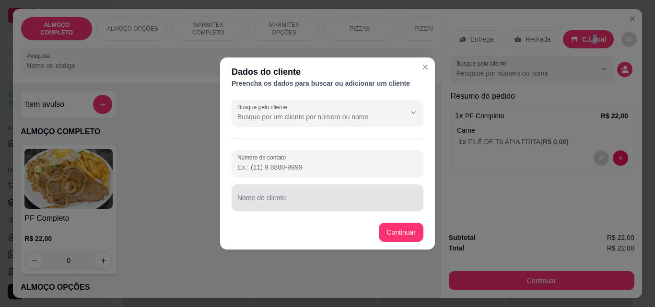
click at [377, 200] on input "Nome do cliente" at bounding box center [327, 202] width 180 height 10
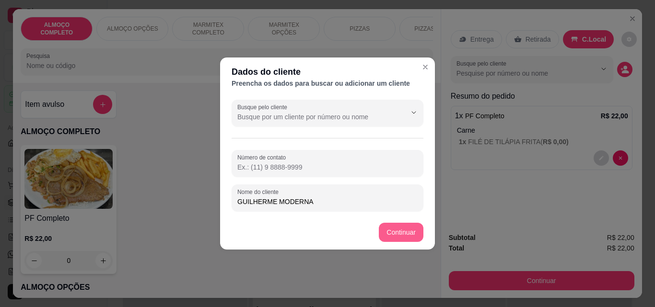
type input "GUILHERME MODERNA"
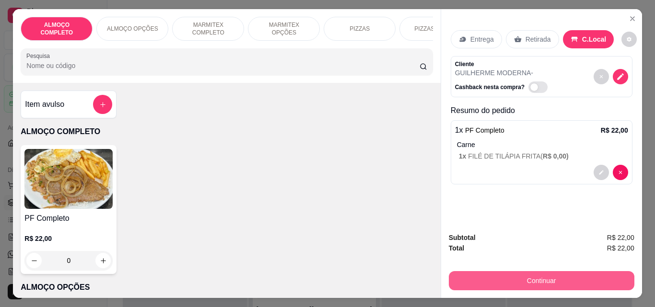
click at [512, 273] on button "Continuar" at bounding box center [542, 280] width 186 height 19
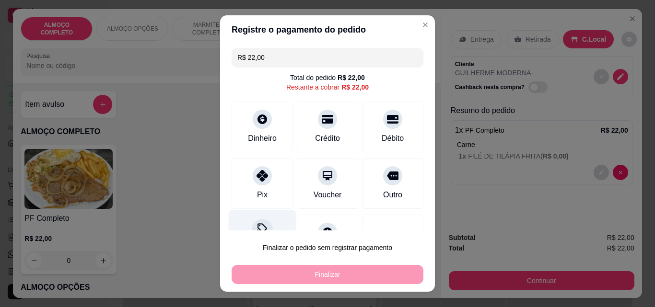
click at [261, 223] on div at bounding box center [262, 229] width 21 height 21
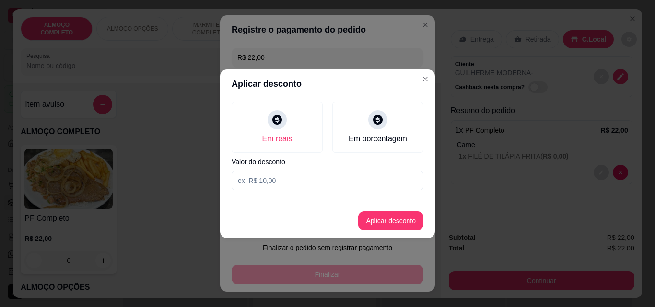
click at [267, 183] on input at bounding box center [328, 180] width 192 height 19
type input "2,00"
click at [384, 226] on button "Aplicar desconto" at bounding box center [391, 221] width 63 height 19
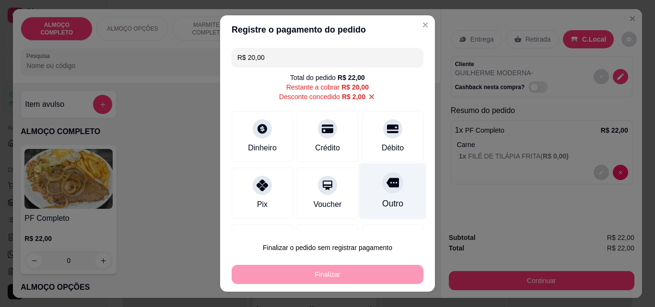
click at [386, 194] on div "Outro" at bounding box center [393, 192] width 68 height 56
type input "R$ 0,00"
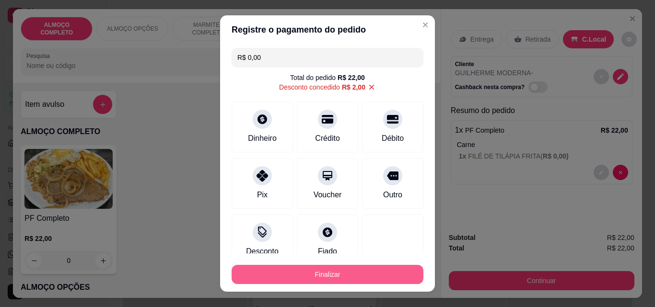
click at [342, 272] on button "Finalizar" at bounding box center [328, 274] width 192 height 19
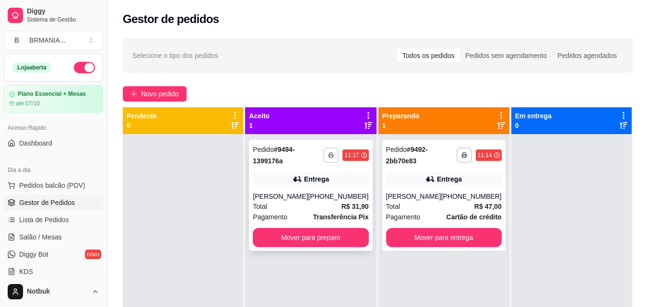
click at [328, 153] on icon "button" at bounding box center [331, 156] width 6 height 6
click at [316, 189] on button "IMPRESSORA" at bounding box center [302, 188] width 67 height 15
click at [321, 233] on button "Mover para preparo" at bounding box center [311, 238] width 112 height 19
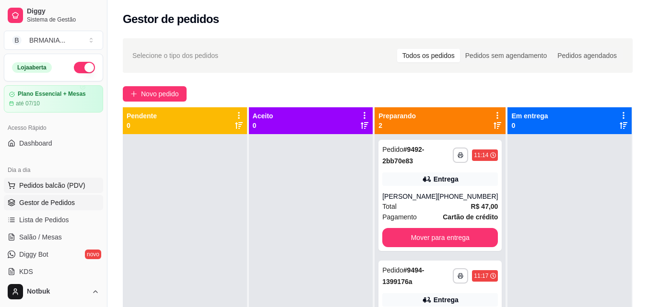
click at [77, 184] on span "Pedidos balcão (PDV)" at bounding box center [52, 186] width 66 height 10
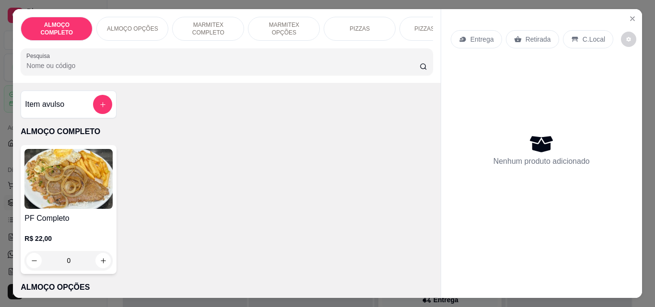
click at [107, 183] on img at bounding box center [68, 179] width 88 height 60
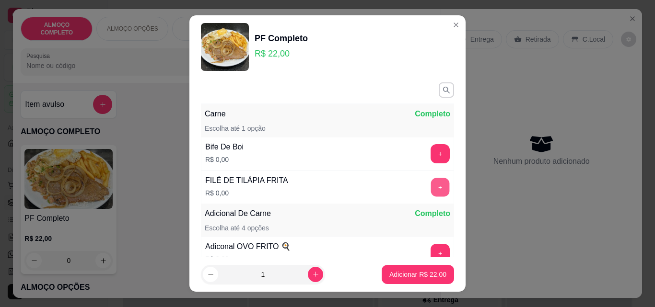
click at [431, 189] on button "+" at bounding box center [440, 187] width 19 height 19
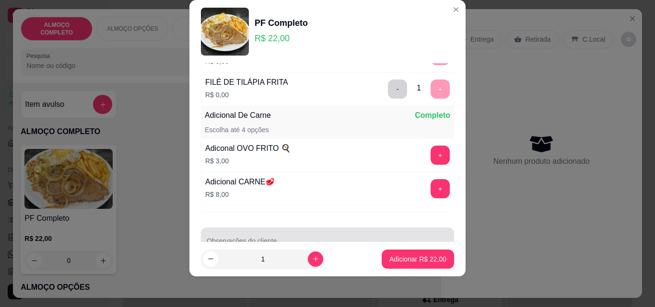
scroll to position [109, 0]
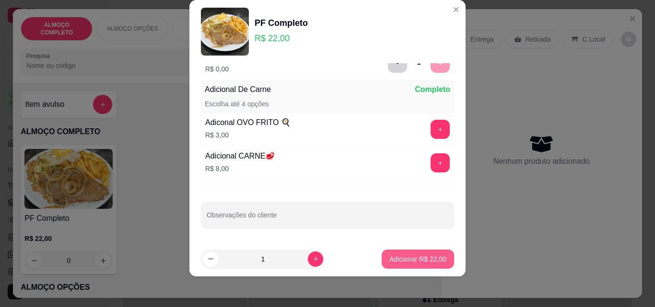
click at [405, 256] on p "Adicionar R$ 22,00" at bounding box center [417, 260] width 57 height 10
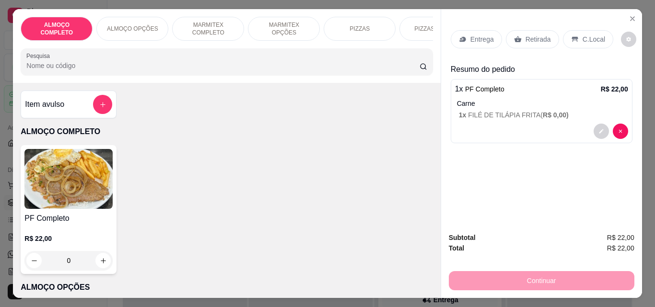
click at [591, 35] on p "C.Local" at bounding box center [594, 40] width 23 height 10
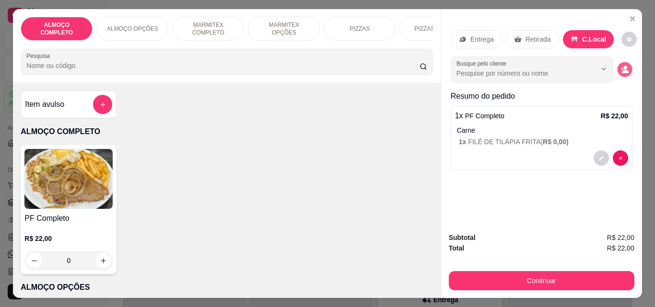
click at [621, 66] on icon "decrease-product-quantity" at bounding box center [625, 70] width 8 height 8
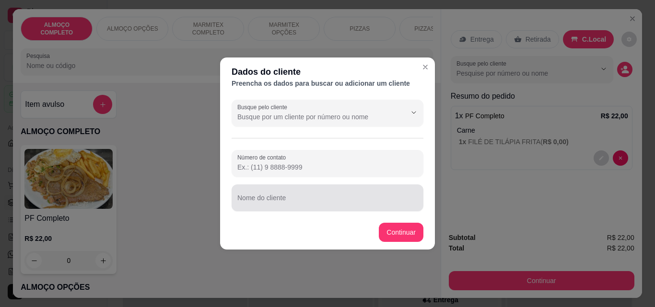
click at [370, 209] on div "Nome do cliente" at bounding box center [328, 198] width 192 height 27
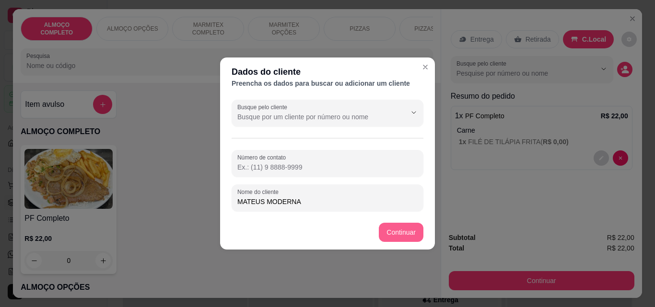
type input "MATEUS MODERNA"
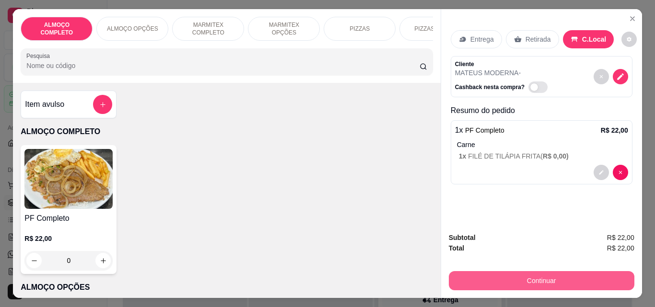
click at [539, 275] on button "Continuar" at bounding box center [542, 280] width 186 height 19
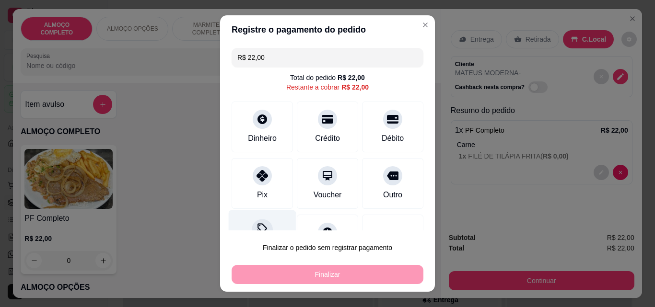
click at [250, 230] on section "Registre o pagamento do pedido R$ 22,00 Total do pedido R$ 22,00 Restante a cob…" at bounding box center [327, 153] width 215 height 277
click at [256, 230] on icon at bounding box center [262, 230] width 12 height 12
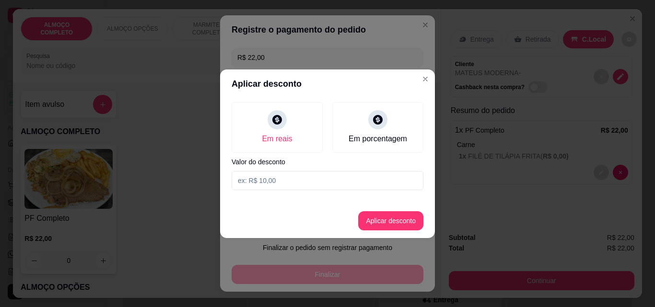
click at [274, 176] on input at bounding box center [328, 180] width 192 height 19
type input "2,00"
click at [384, 224] on button "Aplicar desconto" at bounding box center [390, 221] width 65 height 19
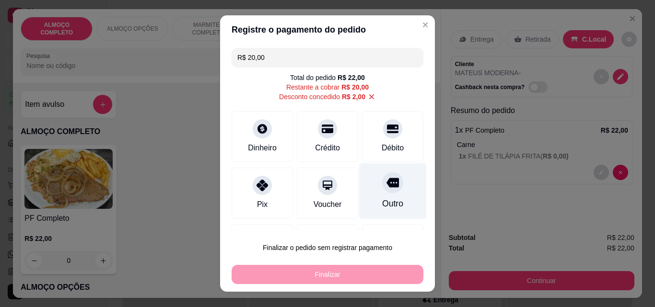
click at [382, 201] on div "Outro" at bounding box center [392, 204] width 21 height 12
type input "R$ 0,00"
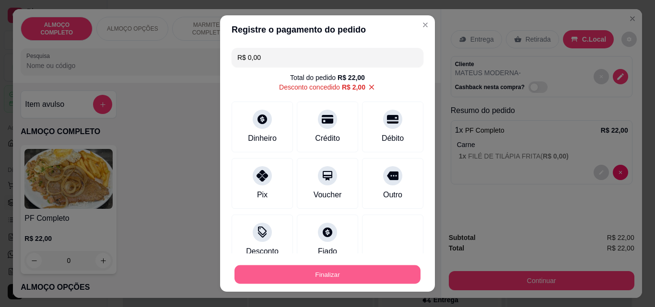
click at [346, 273] on button "Finalizar" at bounding box center [328, 275] width 186 height 19
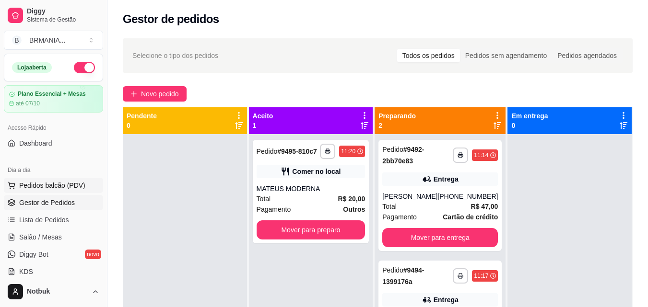
click at [64, 184] on span "Pedidos balcão (PDV)" at bounding box center [52, 186] width 66 height 10
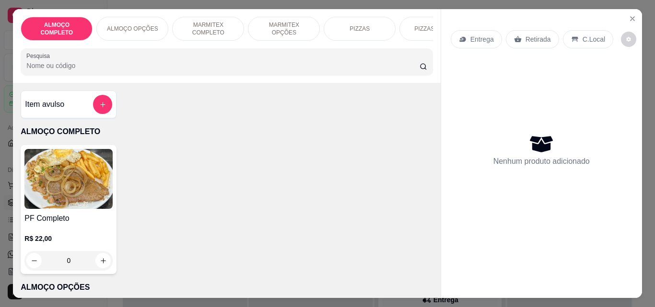
click at [48, 170] on img at bounding box center [68, 179] width 88 height 60
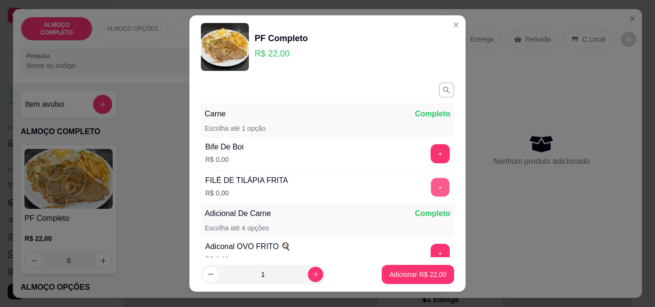
click at [431, 183] on button "+" at bounding box center [440, 187] width 19 height 19
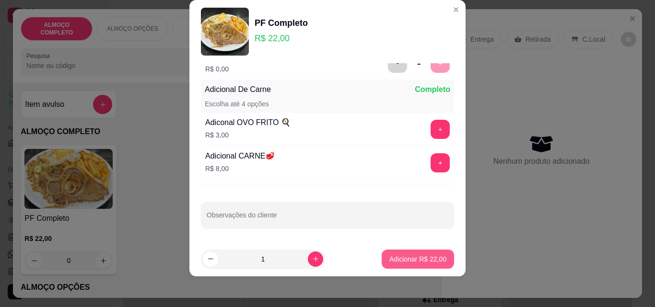
click at [416, 261] on p "Adicionar R$ 22,00" at bounding box center [417, 260] width 57 height 10
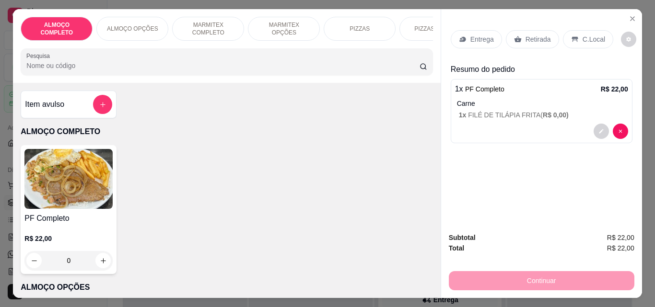
click at [575, 31] on div "C.Local" at bounding box center [588, 39] width 50 height 18
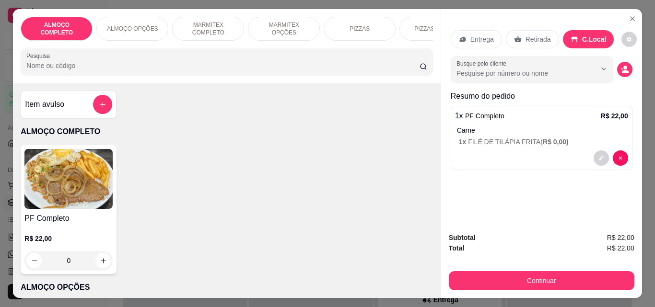
click at [617, 59] on div "Busque pelo cliente" at bounding box center [542, 69] width 182 height 27
click at [621, 66] on icon "decrease-product-quantity" at bounding box center [625, 69] width 9 height 9
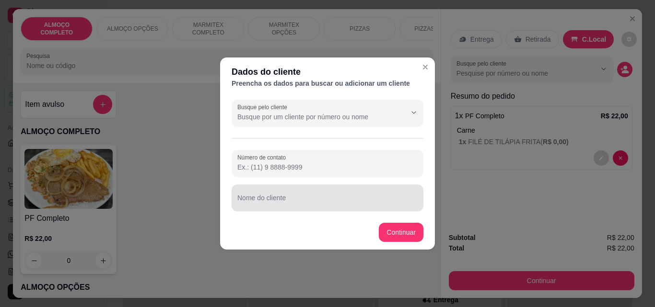
click at [367, 210] on div "Nome do cliente" at bounding box center [328, 198] width 192 height 27
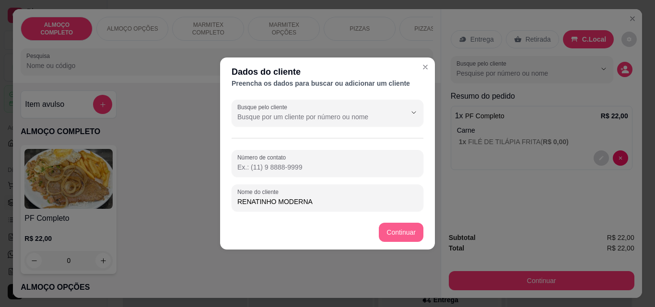
type input "RENATINHO MODERNA"
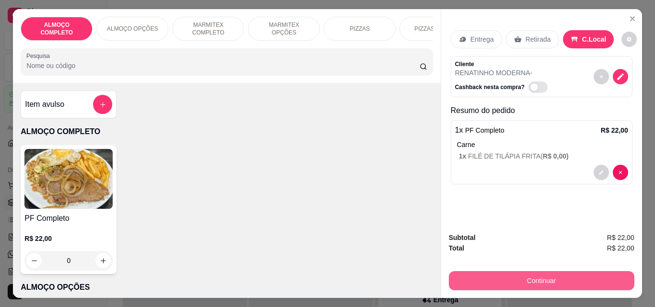
click at [544, 276] on button "Continuar" at bounding box center [542, 280] width 186 height 19
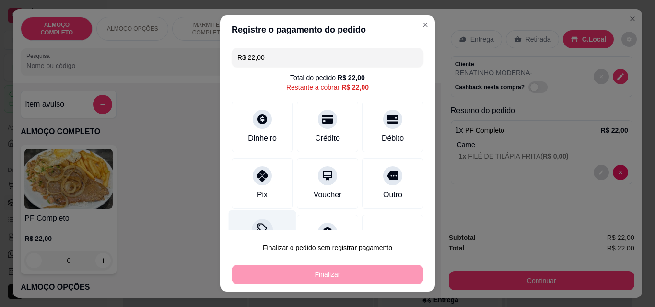
click at [249, 224] on div "Desconto" at bounding box center [263, 239] width 68 height 56
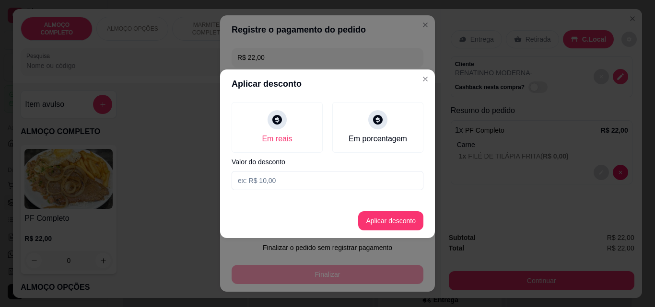
click at [251, 183] on input at bounding box center [328, 180] width 192 height 19
type input "2,00"
click at [378, 224] on button "Aplicar desconto" at bounding box center [390, 221] width 65 height 19
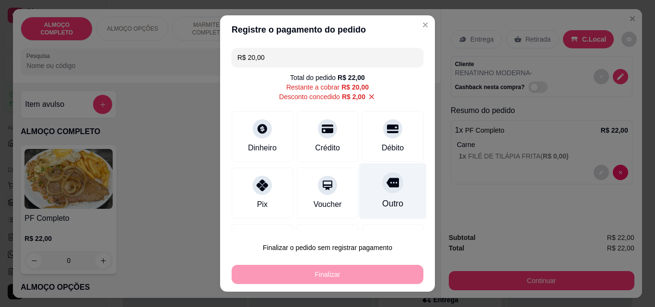
click at [387, 185] on icon at bounding box center [393, 183] width 12 height 10
type input "R$ 0,00"
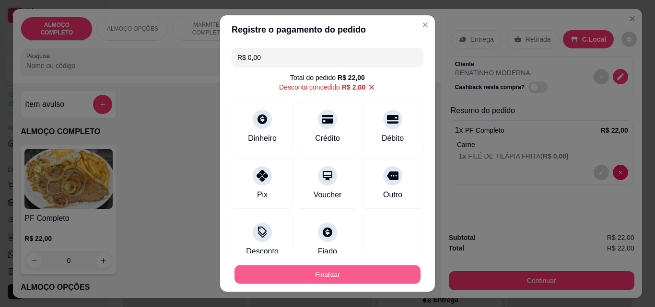
click at [342, 271] on button "Finalizar" at bounding box center [328, 275] width 186 height 19
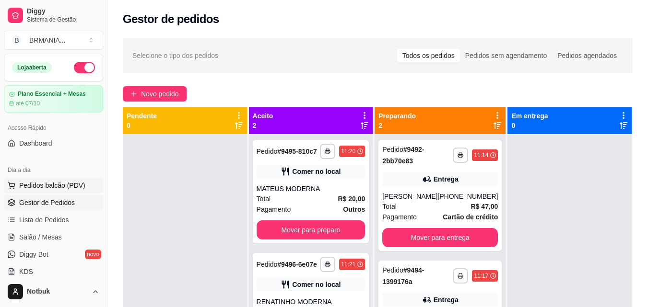
click at [81, 190] on button "Pedidos balcão (PDV)" at bounding box center [53, 185] width 99 height 15
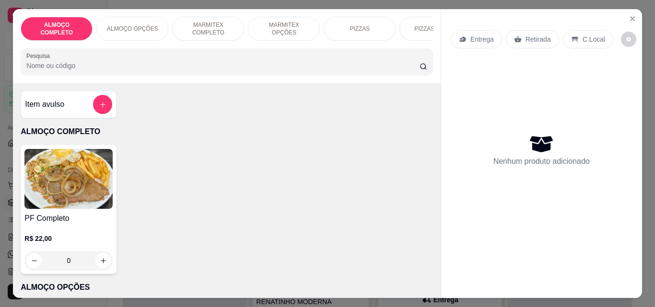
click at [74, 209] on img at bounding box center [68, 179] width 88 height 60
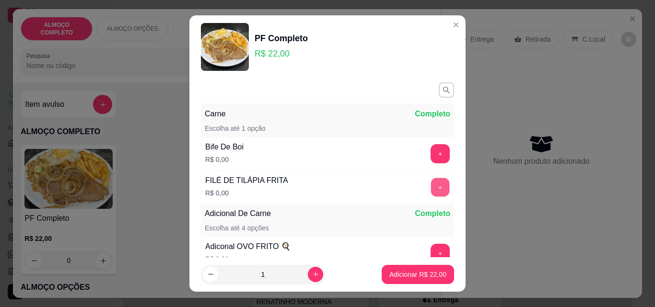
click at [431, 181] on button "+" at bounding box center [440, 187] width 19 height 19
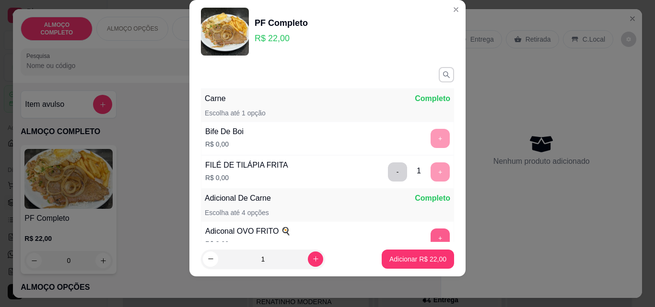
scroll to position [109, 0]
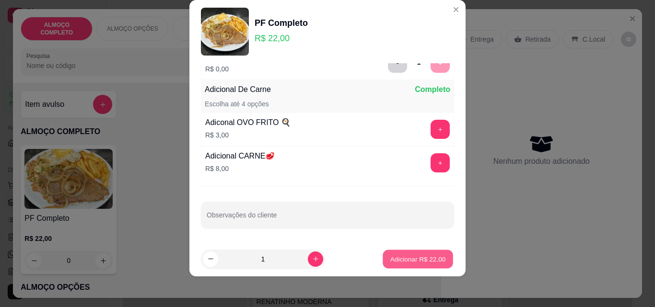
click at [415, 263] on p "Adicionar R$ 22,00" at bounding box center [418, 259] width 56 height 9
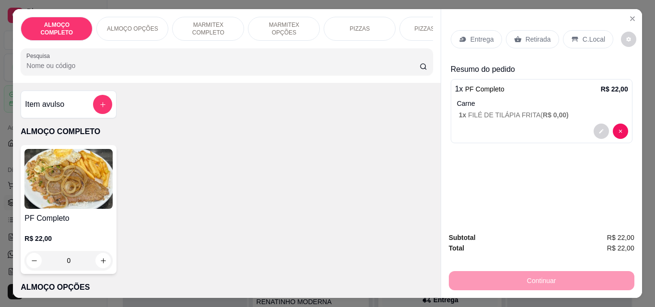
click at [584, 35] on p "C.Local" at bounding box center [594, 40] width 23 height 10
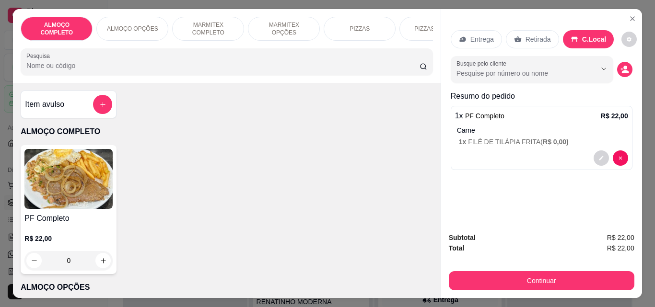
click at [584, 35] on p "C.Local" at bounding box center [594, 40] width 24 height 10
click at [623, 62] on button "decrease-product-quantity" at bounding box center [624, 69] width 15 height 15
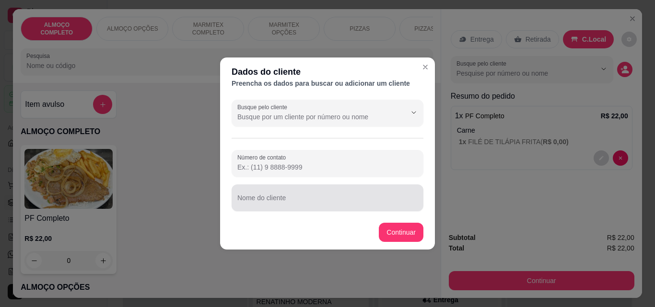
click at [314, 196] on div at bounding box center [327, 197] width 180 height 19
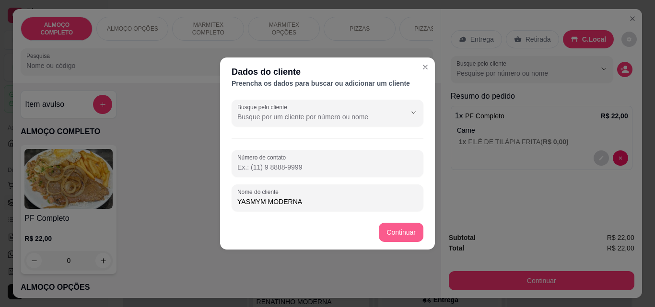
type input "YASMYM MODERNA"
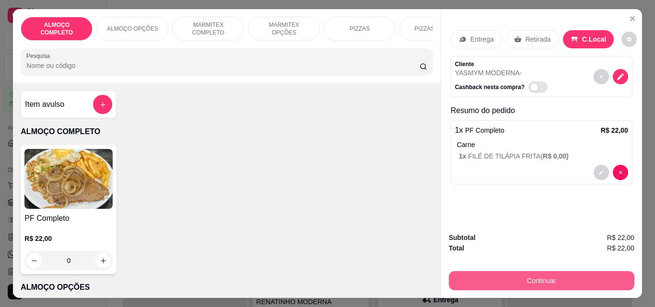
click at [547, 279] on button "Continuar" at bounding box center [542, 280] width 186 height 19
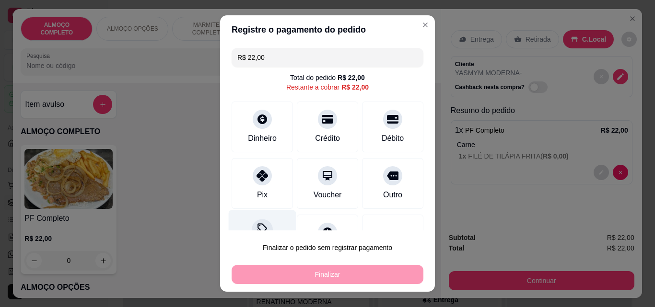
click at [242, 229] on div "Desconto" at bounding box center [263, 239] width 68 height 56
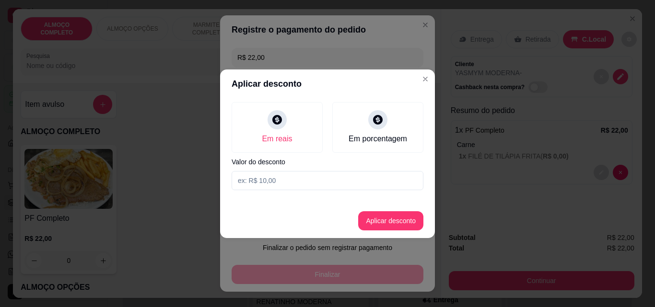
click at [269, 178] on input at bounding box center [328, 180] width 192 height 19
type input "2,00"
click at [376, 224] on button "Aplicar desconto" at bounding box center [390, 221] width 65 height 19
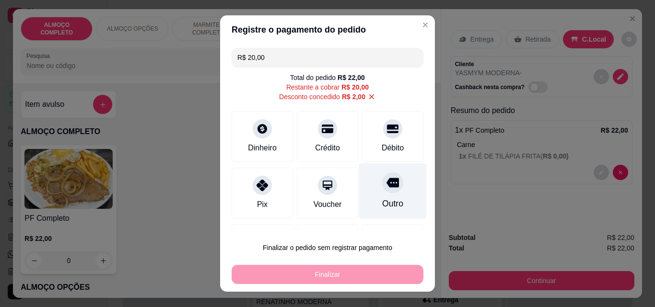
click at [387, 186] on icon at bounding box center [393, 183] width 12 height 10
type input "R$ 0,00"
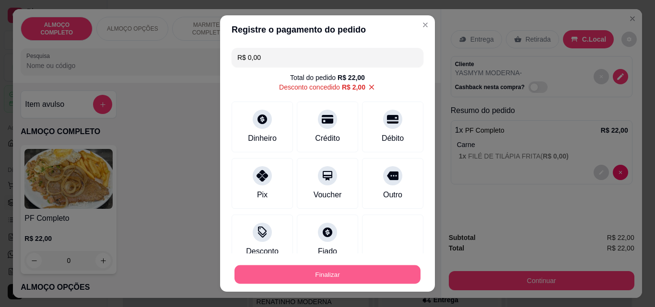
click at [331, 269] on button "Finalizar" at bounding box center [328, 275] width 186 height 19
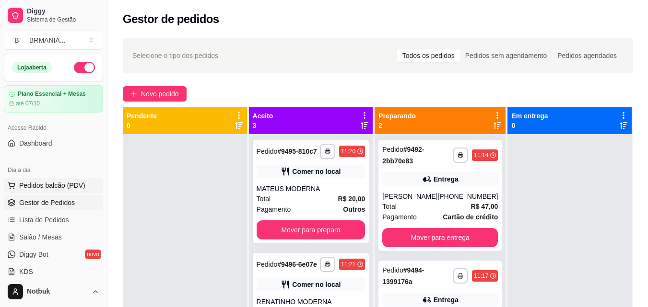
click at [68, 184] on span "Pedidos balcão (PDV)" at bounding box center [52, 186] width 66 height 10
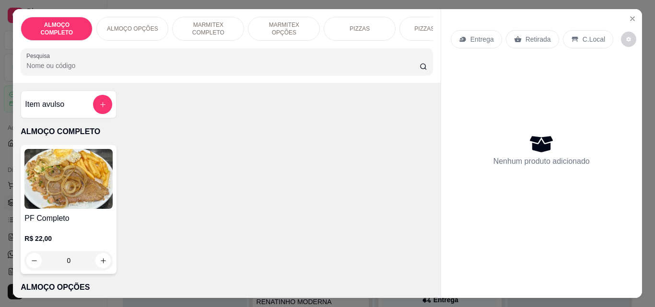
click at [75, 193] on img at bounding box center [68, 179] width 88 height 60
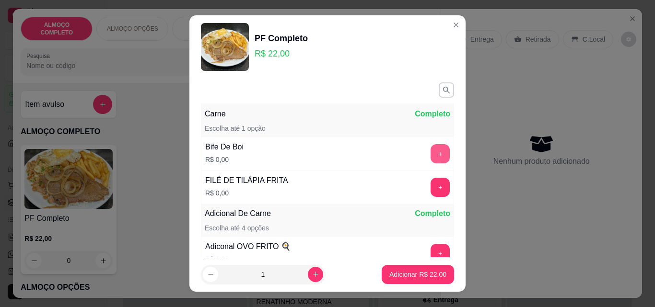
click at [431, 153] on button "+" at bounding box center [440, 153] width 19 height 19
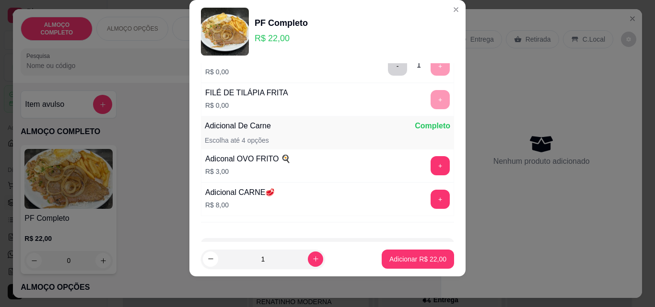
scroll to position [109, 0]
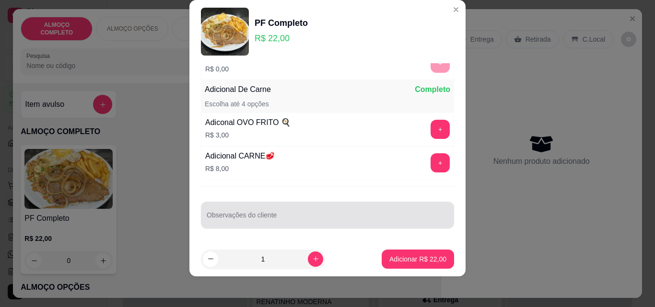
click at [337, 224] on div "Observações do cliente" at bounding box center [327, 215] width 253 height 27
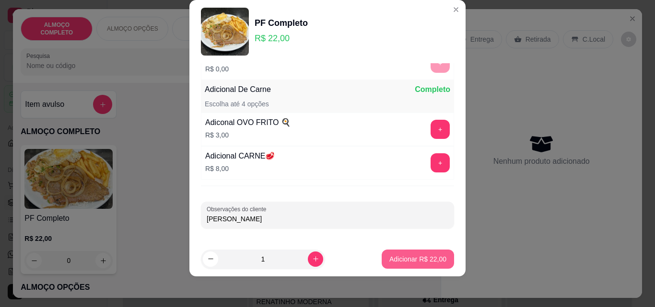
type input "[PERSON_NAME]"
click at [408, 307] on html "**********" at bounding box center [327, 153] width 655 height 307
click at [398, 265] on button "Adicionar R$ 22,00" at bounding box center [418, 259] width 71 height 19
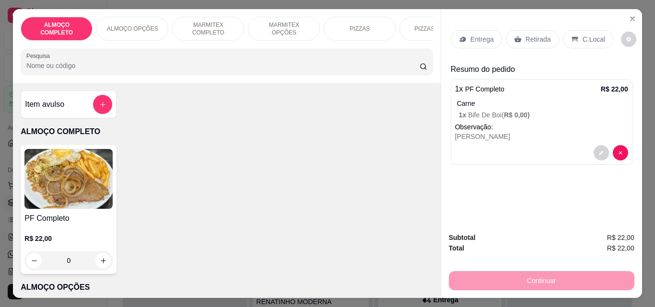
click at [82, 202] on img at bounding box center [68, 179] width 88 height 60
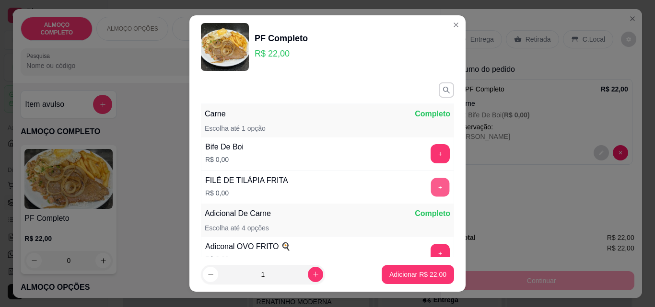
click at [431, 191] on button "+" at bounding box center [440, 187] width 19 height 19
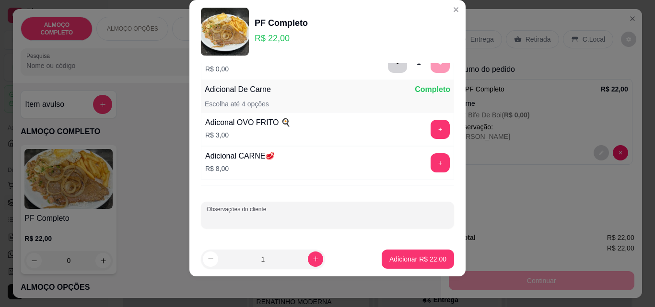
click at [289, 221] on input "Observações do cliente" at bounding box center [328, 219] width 242 height 10
type input "WELIGTON"
click at [400, 259] on p "Adicionar R$ 22,00" at bounding box center [417, 260] width 57 height 10
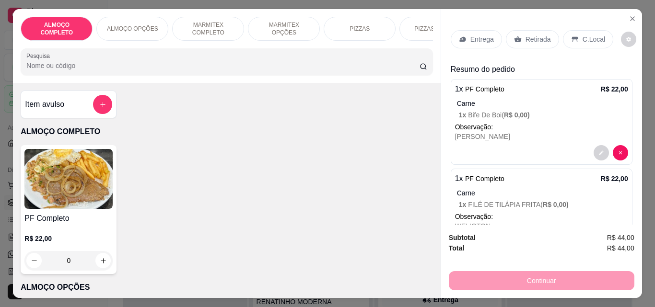
click at [483, 35] on p "Entrega" at bounding box center [483, 40] width 24 height 10
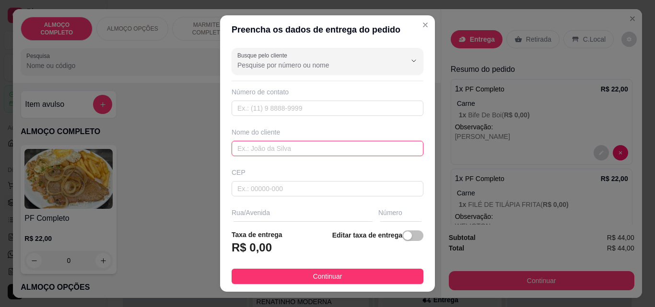
click at [266, 147] on input "text" at bounding box center [328, 148] width 192 height 15
type input "OFICINA MODERNA"
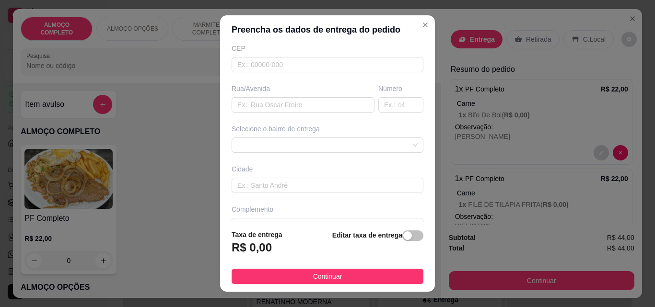
scroll to position [145, 0]
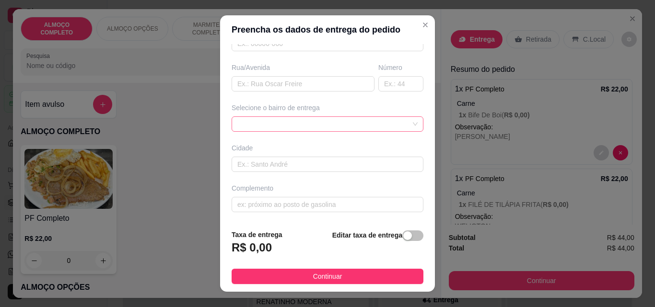
click at [398, 123] on div at bounding box center [328, 124] width 192 height 15
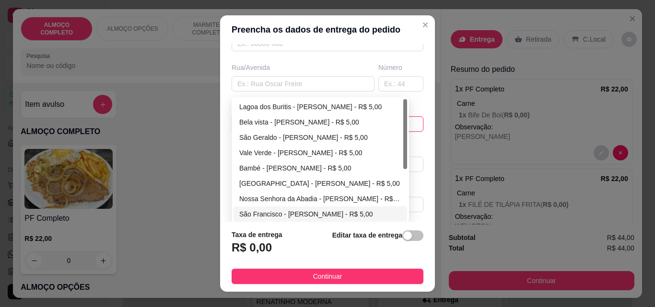
click at [291, 213] on div "São Francisco - [PERSON_NAME] - R$ 5,00" at bounding box center [320, 214] width 162 height 11
type input "[PERSON_NAME]"
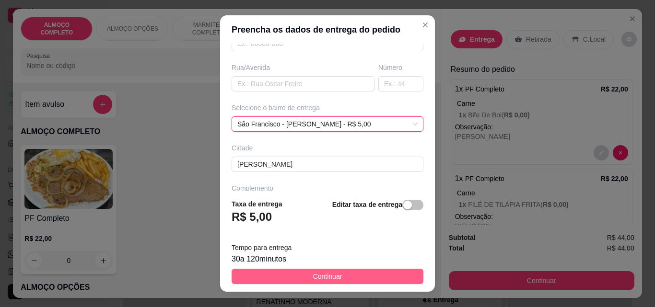
click at [289, 280] on button "Continuar" at bounding box center [328, 276] width 192 height 15
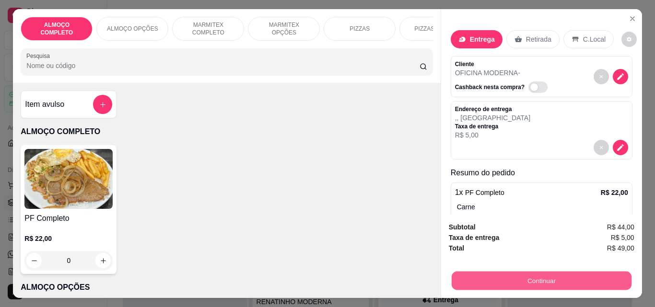
click at [519, 278] on button "Continuar" at bounding box center [541, 280] width 180 height 19
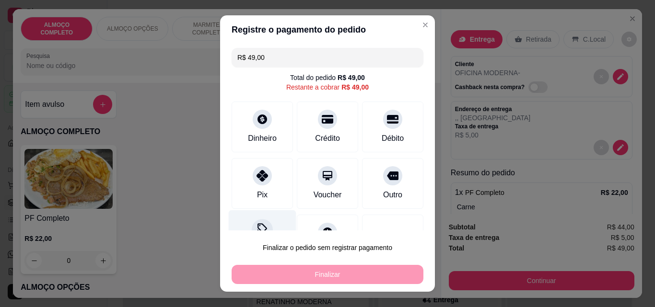
click at [247, 222] on div "Desconto" at bounding box center [263, 239] width 68 height 56
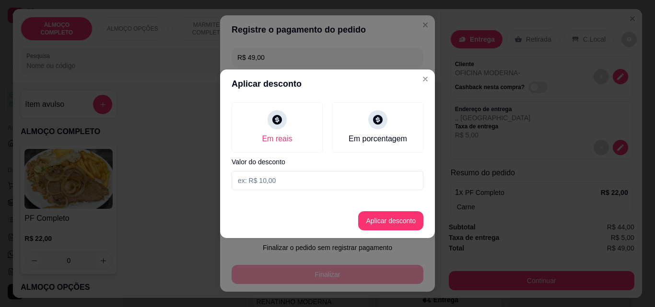
click at [257, 177] on input at bounding box center [328, 180] width 192 height 19
type input "4,00"
click at [379, 223] on button "Aplicar desconto" at bounding box center [390, 221] width 65 height 19
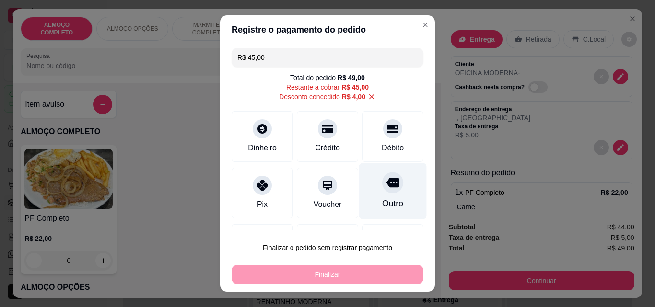
click at [382, 200] on div "Outro" at bounding box center [392, 204] width 21 height 12
type input "R$ 0,00"
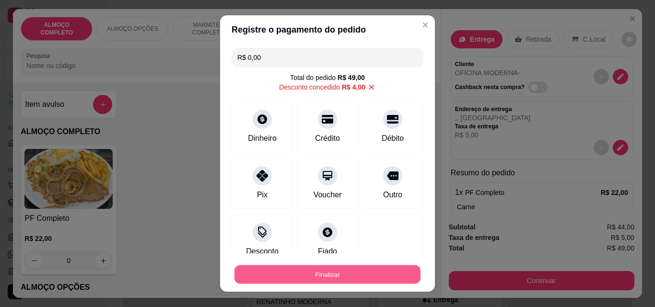
click at [351, 269] on button "Finalizar" at bounding box center [328, 275] width 186 height 19
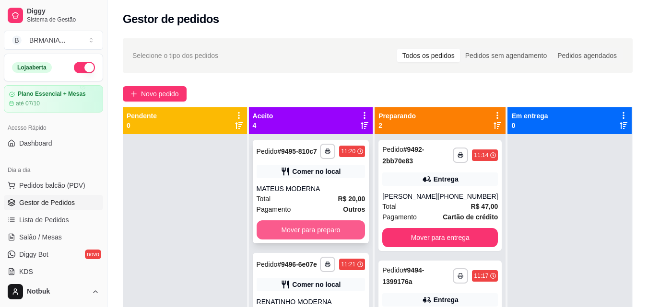
click at [322, 236] on button "Mover para preparo" at bounding box center [311, 230] width 109 height 19
click at [322, 236] on button "Mover para preparo" at bounding box center [311, 230] width 106 height 19
click at [321, 230] on button "Mover para preparo" at bounding box center [311, 230] width 109 height 19
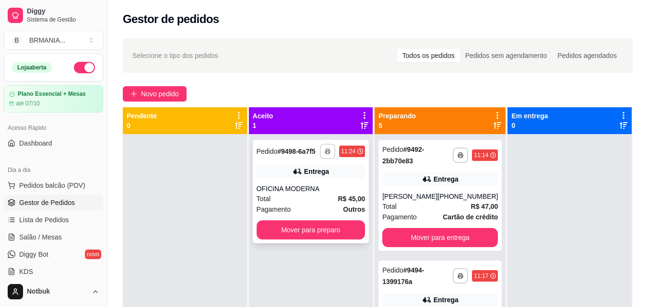
click at [326, 144] on button "button" at bounding box center [327, 151] width 15 height 15
click at [313, 186] on button "IMPRESSORA" at bounding box center [299, 184] width 70 height 15
click at [325, 152] on icon "button" at bounding box center [328, 152] width 6 height 6
click at [304, 180] on button "IMPRESSORA" at bounding box center [299, 184] width 67 height 15
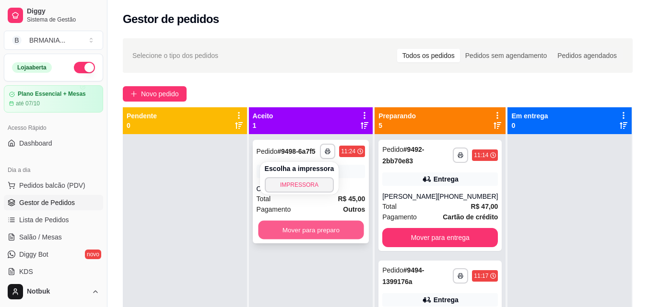
click at [294, 232] on button "Mover para preparo" at bounding box center [311, 230] width 106 height 19
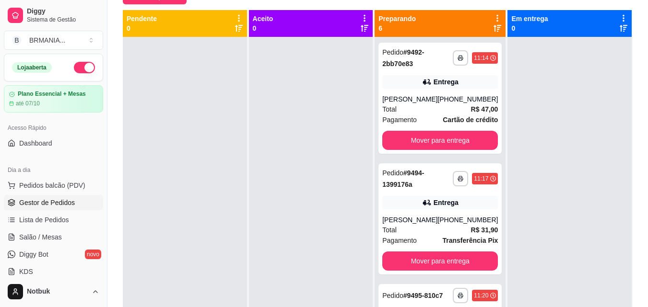
scroll to position [121, 0]
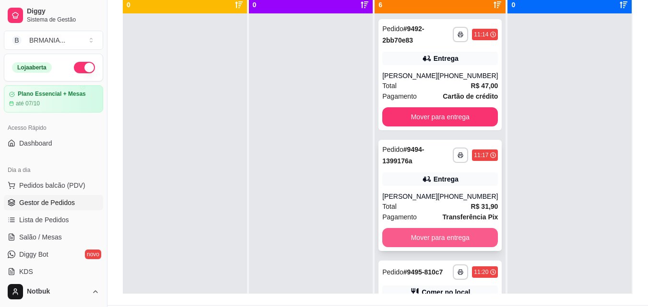
click at [445, 235] on button "Mover para entrega" at bounding box center [440, 237] width 116 height 19
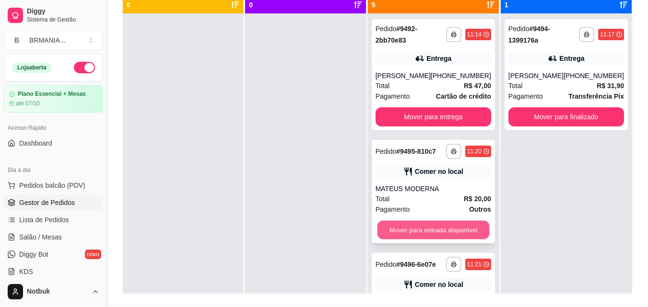
click at [445, 233] on button "Mover para retirada disponível" at bounding box center [433, 230] width 112 height 19
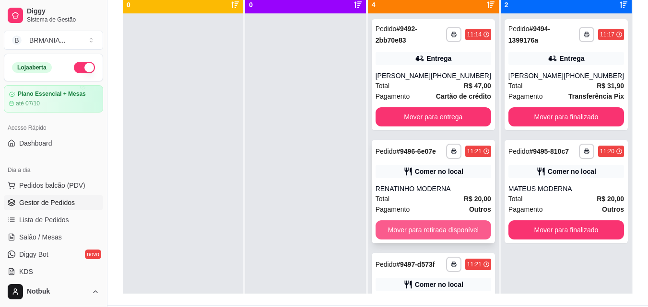
click at [444, 235] on button "Mover para retirada disponível" at bounding box center [434, 230] width 116 height 19
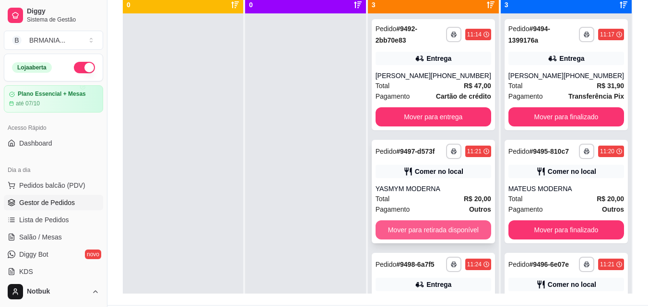
click at [439, 234] on button "Mover para retirada disponível" at bounding box center [434, 230] width 116 height 19
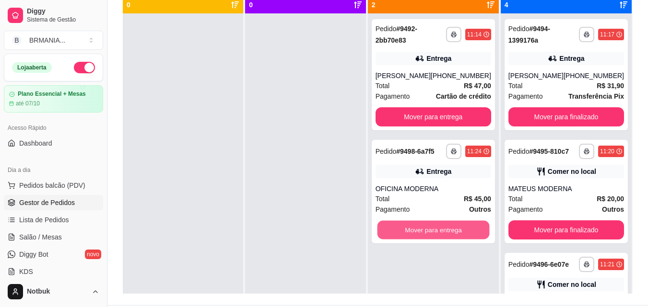
click at [439, 234] on button "Mover para entrega" at bounding box center [433, 230] width 112 height 19
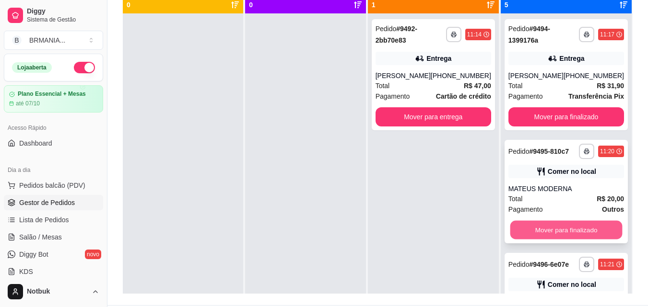
click at [543, 234] on button "Mover para finalizado" at bounding box center [566, 230] width 112 height 19
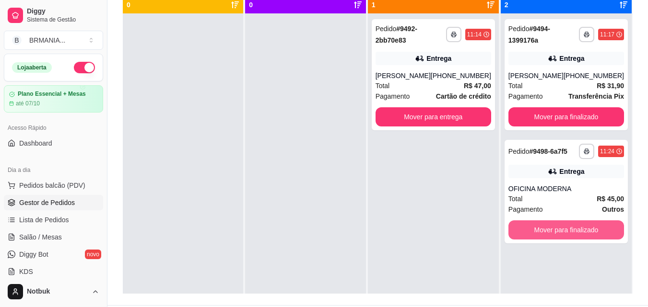
click at [543, 234] on button "Mover para finalizado" at bounding box center [566, 230] width 116 height 19
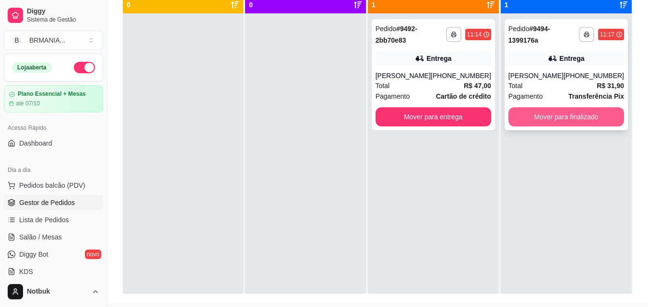
click at [572, 116] on button "Mover para finalizado" at bounding box center [566, 116] width 116 height 19
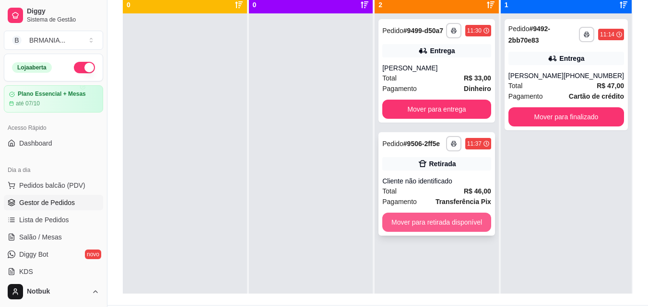
click at [436, 221] on button "Mover para retirada disponível" at bounding box center [436, 222] width 109 height 19
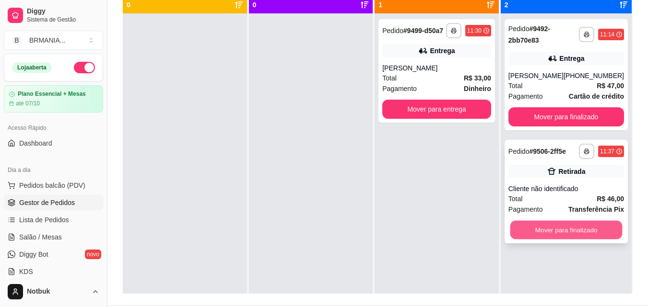
click at [535, 225] on button "Mover para finalizado" at bounding box center [566, 230] width 112 height 19
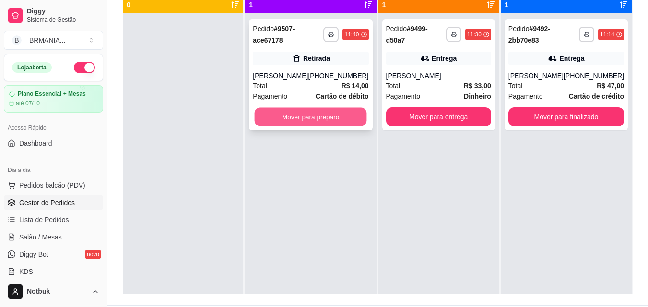
click at [309, 127] on button "Mover para preparo" at bounding box center [311, 117] width 112 height 19
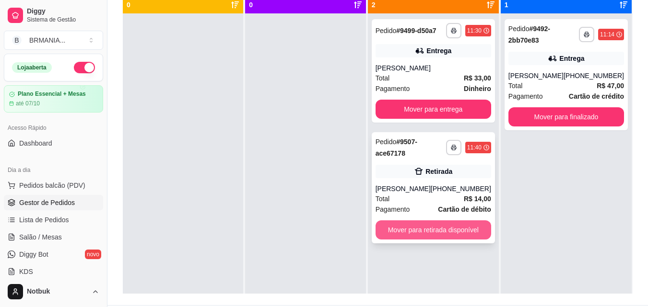
click at [445, 240] on button "Mover para retirada disponível" at bounding box center [434, 230] width 116 height 19
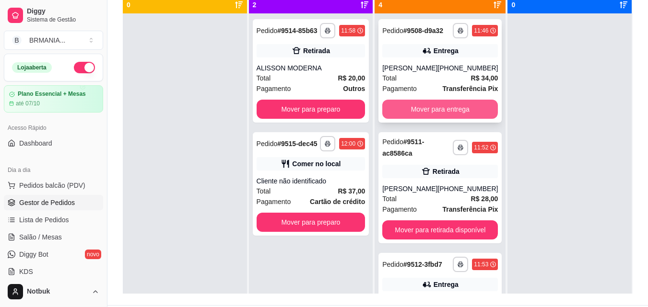
click at [441, 119] on button "Mover para entrega" at bounding box center [440, 109] width 116 height 19
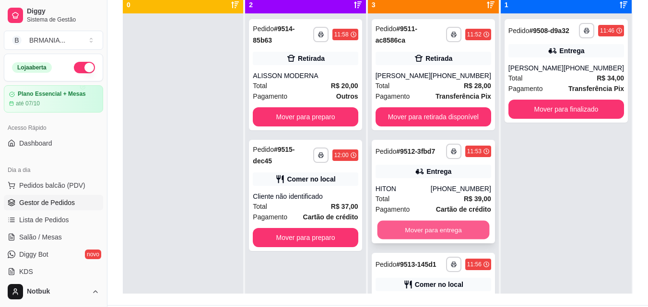
click at [443, 232] on button "Mover para entrega" at bounding box center [433, 230] width 112 height 19
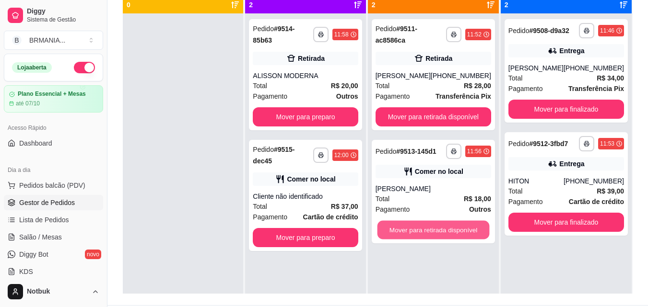
click at [443, 232] on button "Mover para retirada disponível" at bounding box center [433, 230] width 112 height 19
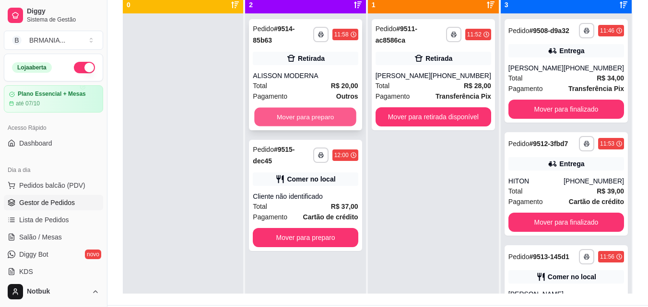
click at [317, 108] on button "Mover para preparo" at bounding box center [306, 117] width 102 height 19
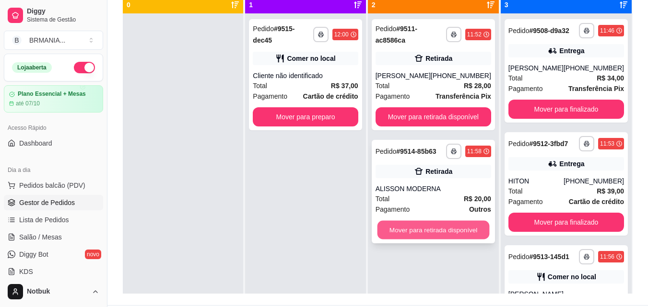
click at [430, 229] on button "Mover para retirada disponível" at bounding box center [433, 230] width 112 height 19
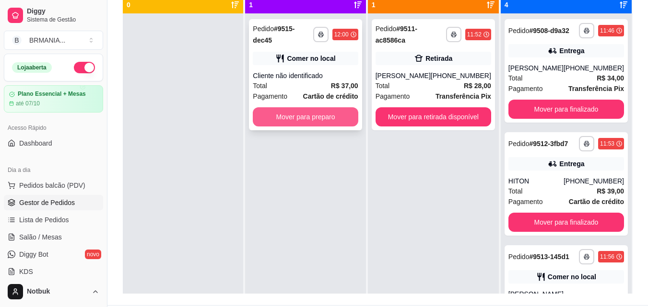
click at [320, 115] on button "Mover para preparo" at bounding box center [305, 116] width 105 height 19
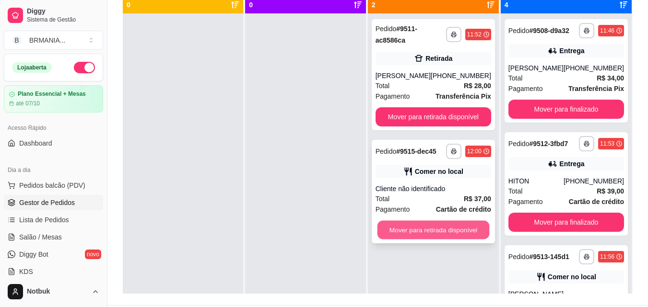
click at [429, 228] on button "Mover para retirada disponível" at bounding box center [433, 230] width 112 height 19
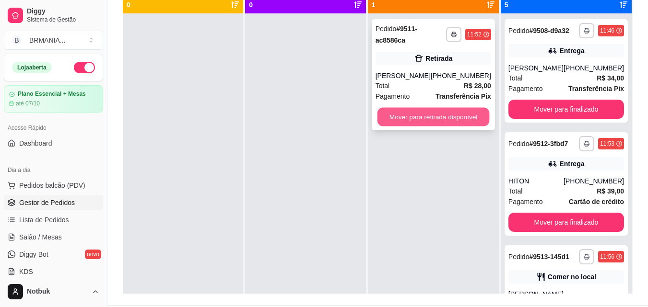
click at [431, 117] on button "Mover para retirada disponível" at bounding box center [433, 117] width 112 height 19
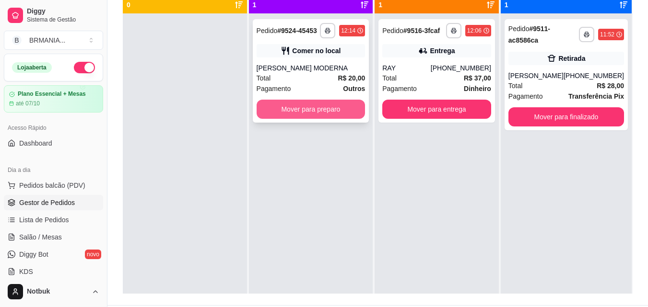
click at [310, 106] on button "Mover para preparo" at bounding box center [311, 109] width 109 height 19
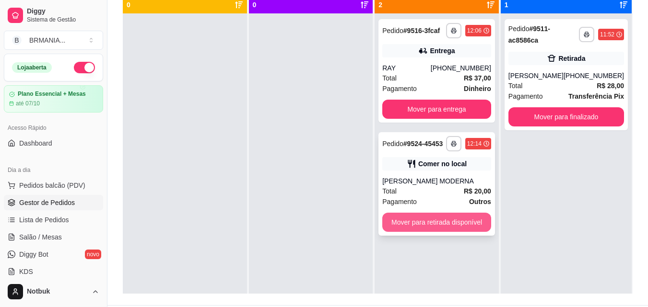
click at [454, 221] on button "Mover para retirada disponível" at bounding box center [436, 222] width 109 height 19
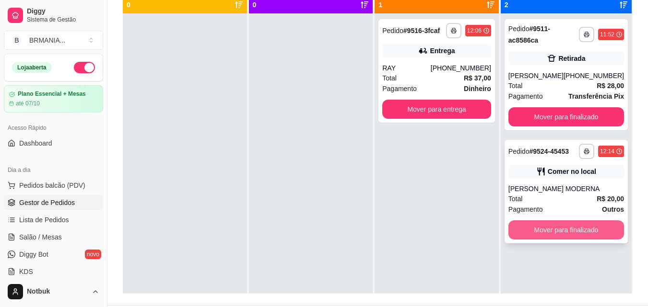
click at [571, 226] on button "Mover para finalizado" at bounding box center [566, 230] width 116 height 19
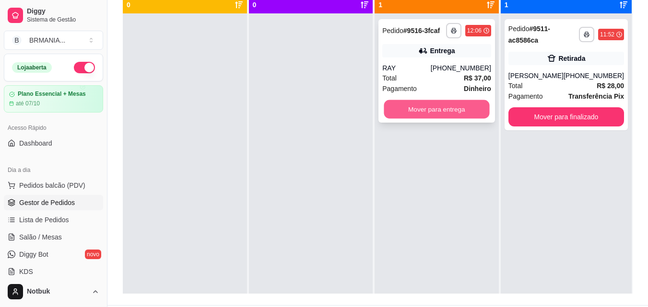
click at [431, 105] on button "Mover para entrega" at bounding box center [437, 109] width 106 height 19
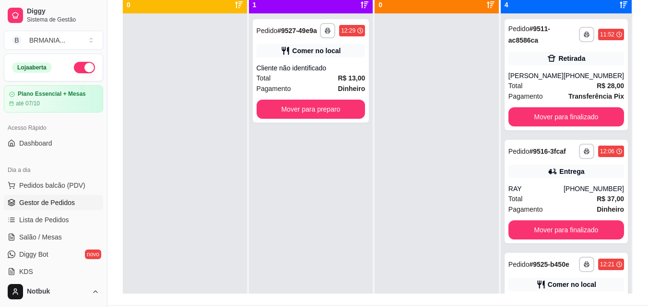
click at [428, 109] on div at bounding box center [437, 166] width 124 height 307
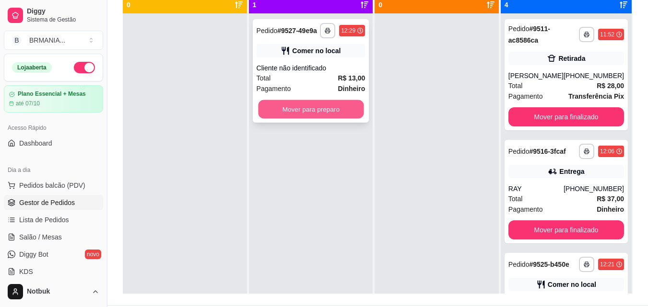
click at [341, 103] on button "Mover para preparo" at bounding box center [311, 109] width 106 height 19
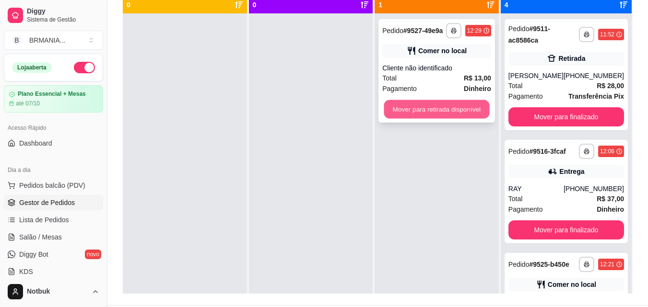
click at [435, 107] on button "Mover para retirada disponível" at bounding box center [437, 109] width 106 height 19
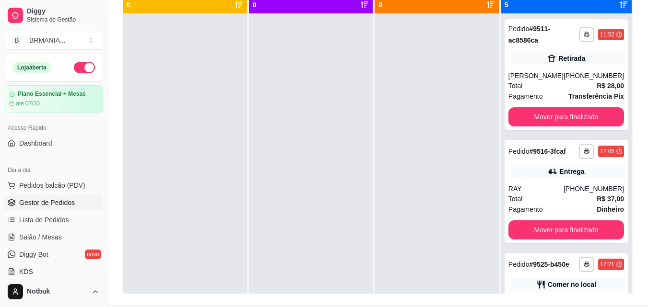
click at [65, 204] on span "Gestor de Pedidos" at bounding box center [47, 203] width 56 height 10
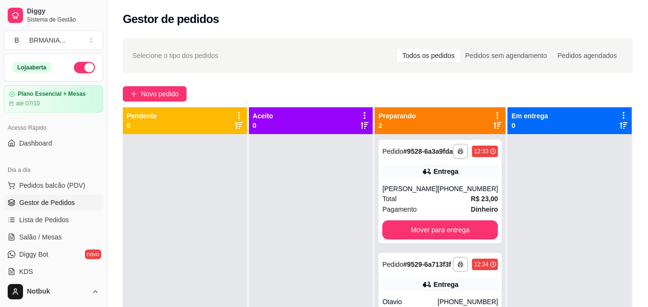
click at [65, 204] on span "Gestor de Pedidos" at bounding box center [47, 203] width 56 height 10
click at [459, 153] on icon "button" at bounding box center [461, 152] width 5 height 2
click at [437, 185] on button "IMPRESSORA" at bounding box center [427, 188] width 67 height 15
click at [459, 267] on rect "button" at bounding box center [460, 266] width 3 height 2
click at [438, 252] on button "IMPRESSORA" at bounding box center [428, 255] width 70 height 15
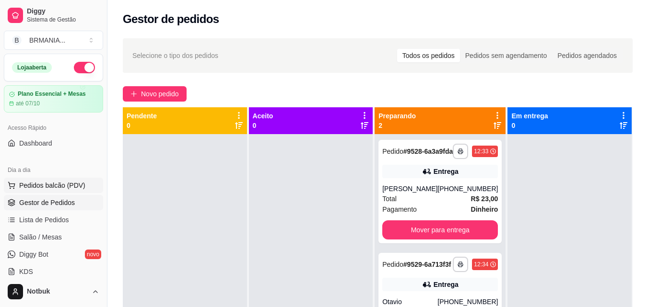
click at [67, 181] on span "Pedidos balcão (PDV)" at bounding box center [52, 186] width 66 height 10
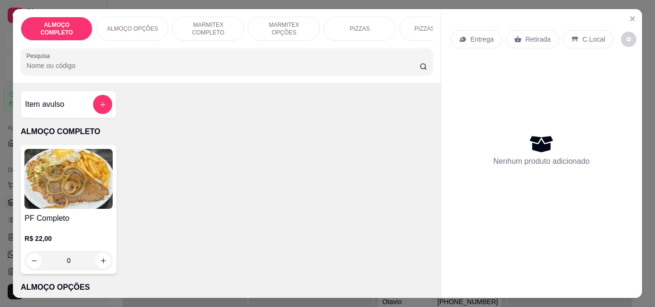
click at [79, 198] on img at bounding box center [68, 179] width 88 height 60
click at [629, 15] on icon "Close" at bounding box center [633, 19] width 8 height 8
